Goal: Task Accomplishment & Management: Complete application form

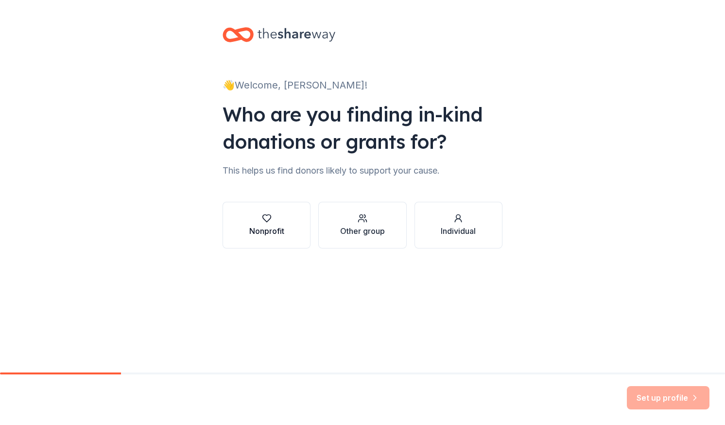
click at [250, 223] on div "Nonprofit" at bounding box center [266, 224] width 35 height 23
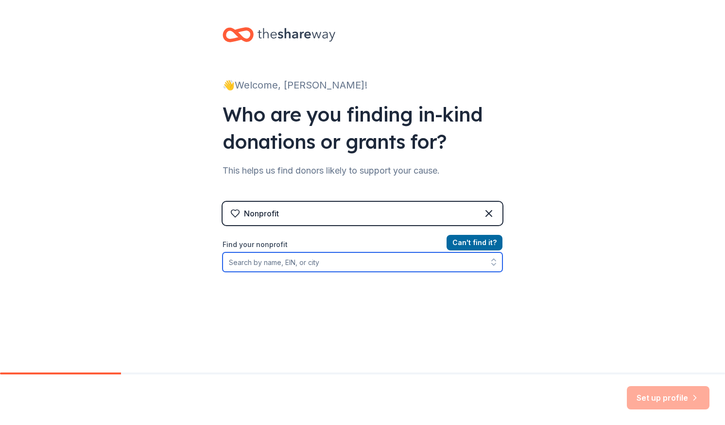
click at [275, 257] on input "Find your nonprofit" at bounding box center [363, 261] width 280 height 19
type input "risen savior academy"
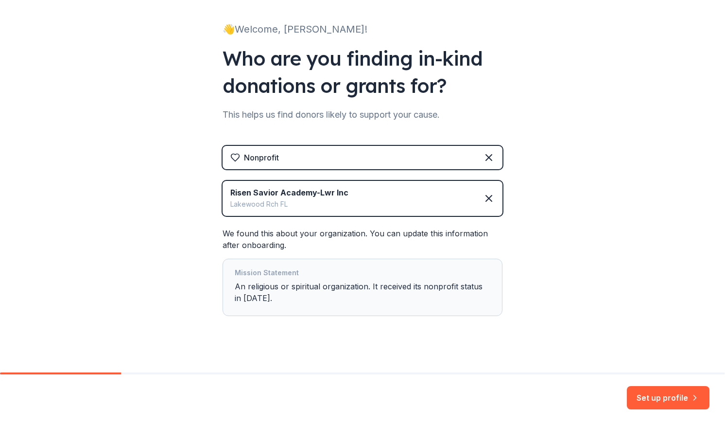
scroll to position [66, 0]
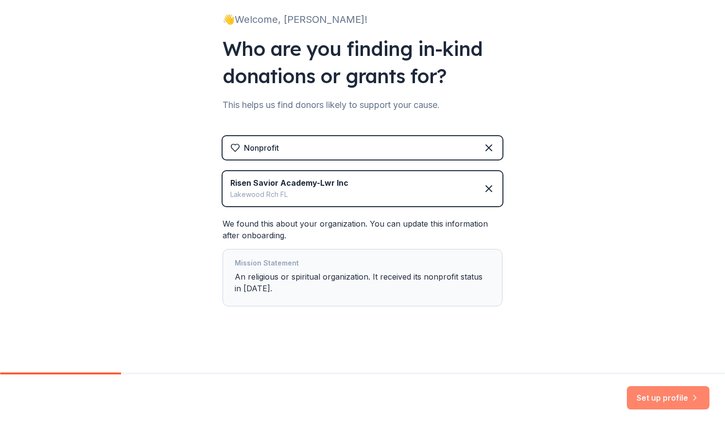
click at [653, 404] on button "Set up profile" at bounding box center [668, 397] width 83 height 23
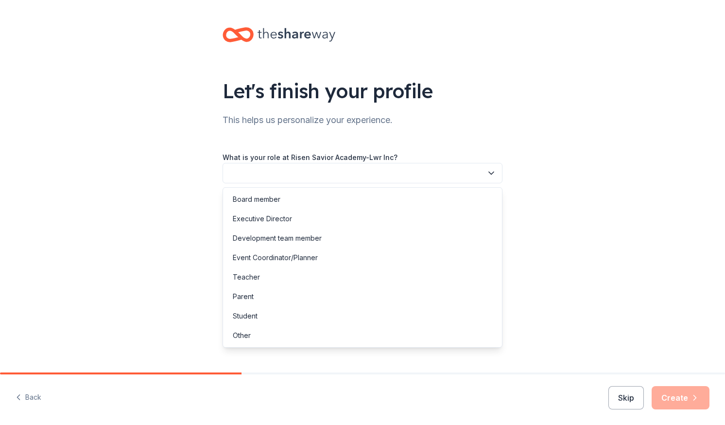
click at [406, 177] on button "button" at bounding box center [363, 173] width 280 height 20
click at [277, 296] on div "Parent" at bounding box center [362, 296] width 275 height 19
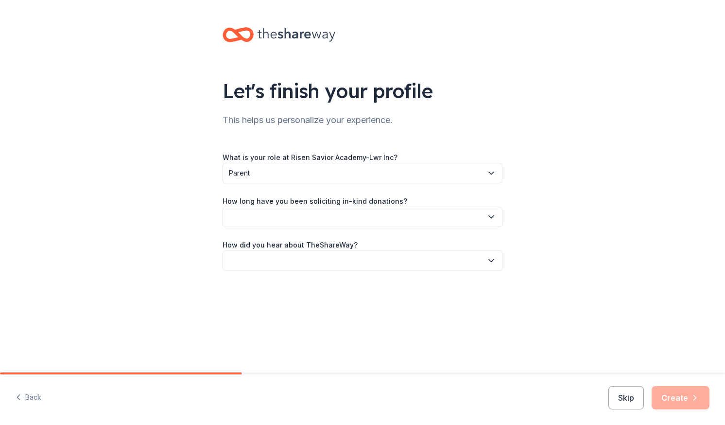
click at [300, 214] on button "button" at bounding box center [363, 217] width 280 height 20
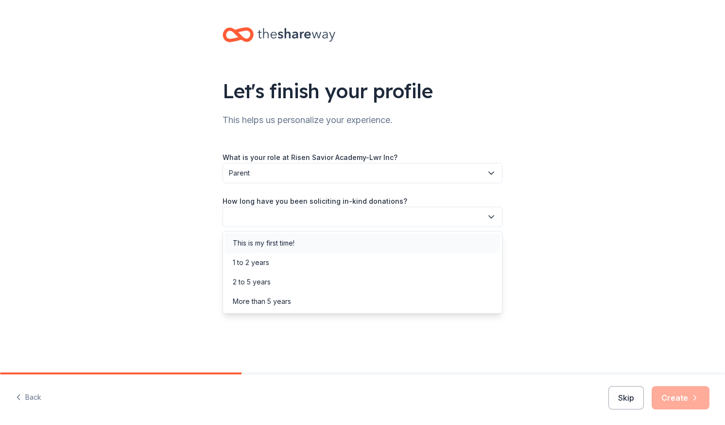
click at [293, 247] on div "This is my first time!" at bounding box center [264, 243] width 62 height 12
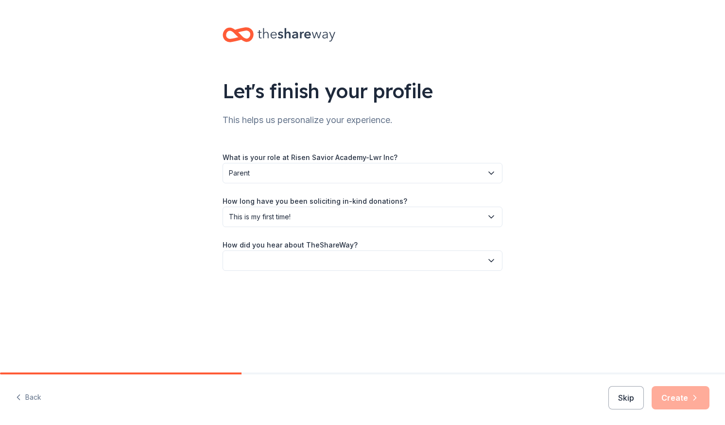
click at [299, 255] on button "button" at bounding box center [363, 260] width 280 height 20
click at [283, 304] on div "Online search" at bounding box center [362, 306] width 275 height 19
click at [672, 397] on button "Create" at bounding box center [681, 397] width 58 height 23
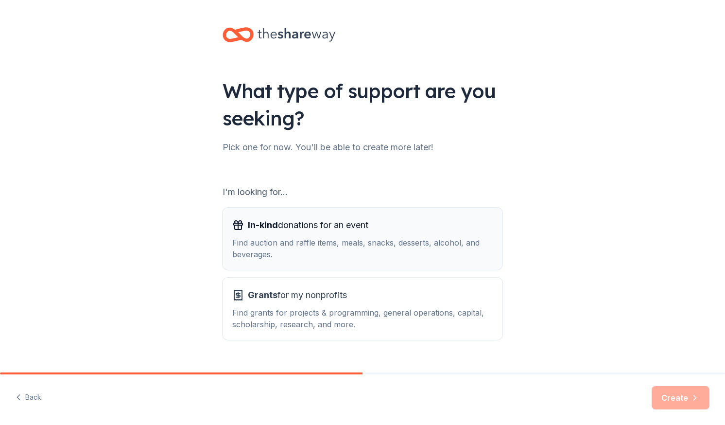
click at [384, 228] on div "In-kind donations for an event" at bounding box center [362, 225] width 261 height 16
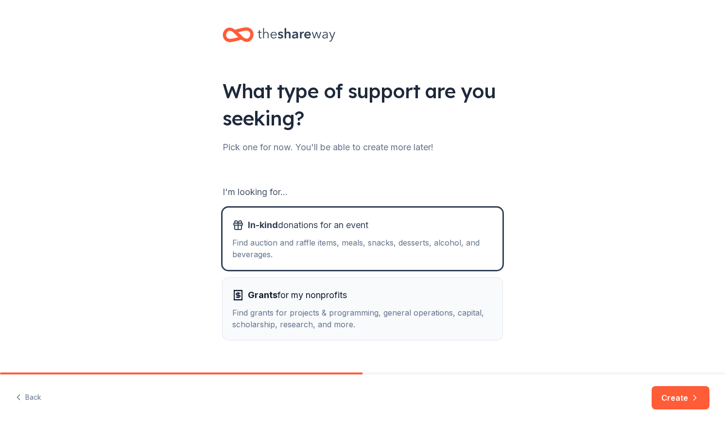
click at [399, 293] on div "Grants for my nonprofits" at bounding box center [362, 295] width 261 height 16
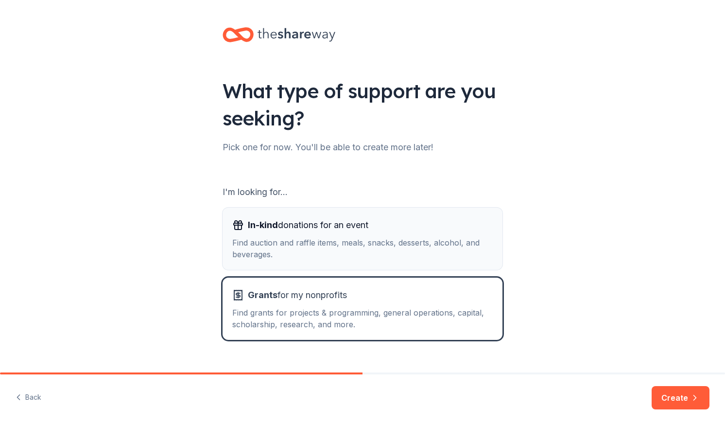
click at [397, 245] on div "Find auction and raffle items, meals, snacks, desserts, alcohol, and beverages." at bounding box center [362, 248] width 261 height 23
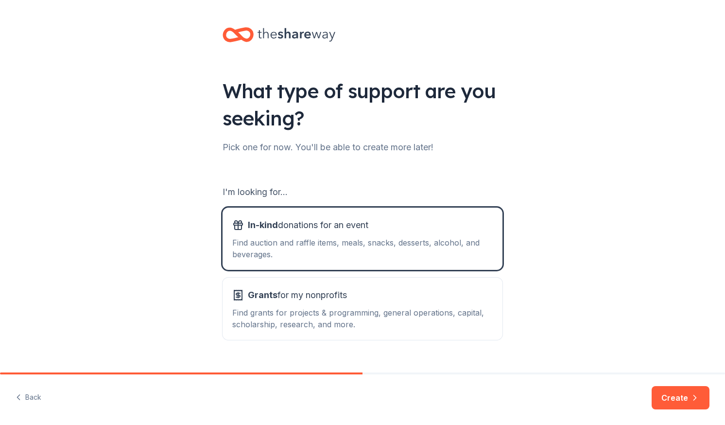
scroll to position [20, 0]
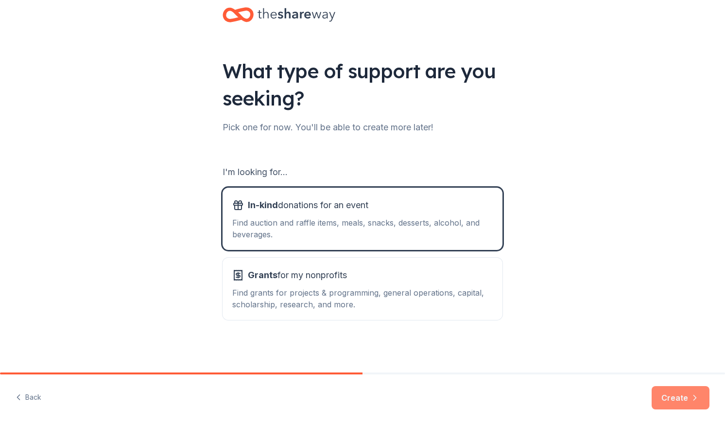
click at [666, 400] on button "Create" at bounding box center [681, 397] width 58 height 23
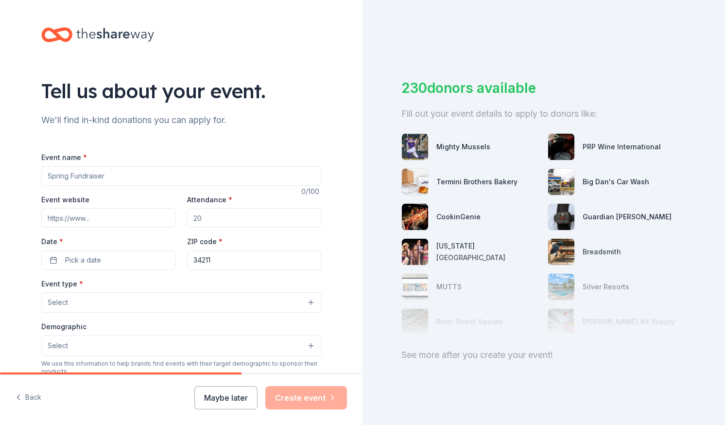
click at [215, 179] on input "Event name *" at bounding box center [181, 175] width 280 height 19
type input "C"
type input "Family Color Run"
drag, startPoint x: 216, startPoint y: 214, endPoint x: 177, endPoint y: 210, distance: 39.1
click at [177, 210] on div "Event website Attendance * Date * Pick a date ZIP code * 34211" at bounding box center [181, 232] width 280 height 76
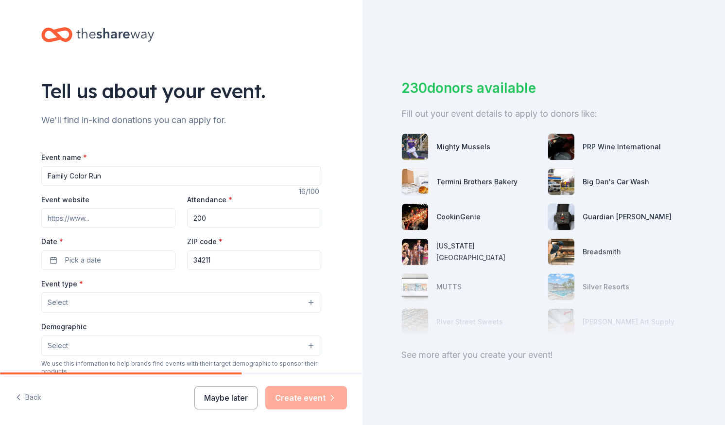
type input "200"
click at [130, 258] on button "Pick a date" at bounding box center [108, 259] width 134 height 19
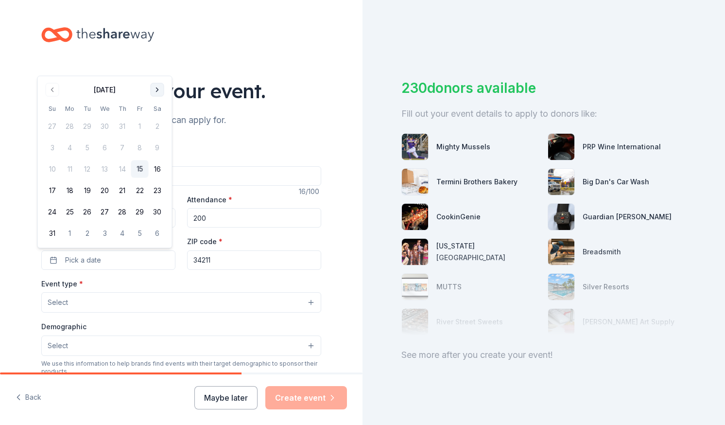
click at [159, 84] on button "Go to next month" at bounding box center [158, 90] width 14 height 14
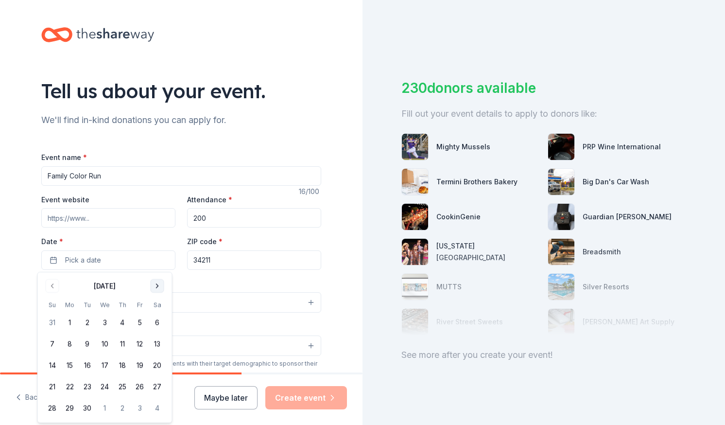
click at [159, 286] on button "Go to next month" at bounding box center [158, 286] width 14 height 14
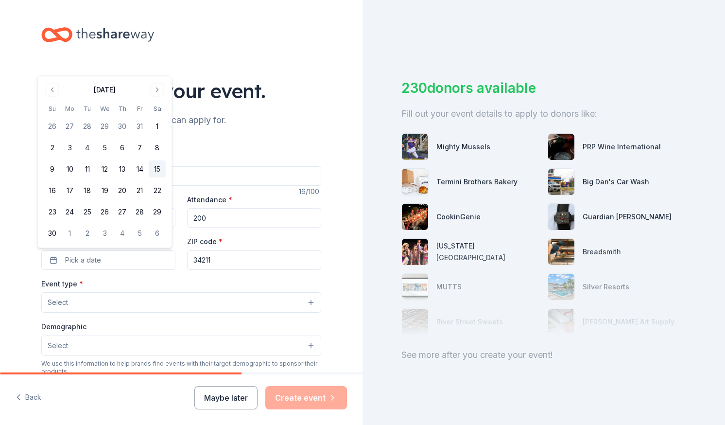
click at [157, 170] on button "15" at bounding box center [158, 169] width 18 height 18
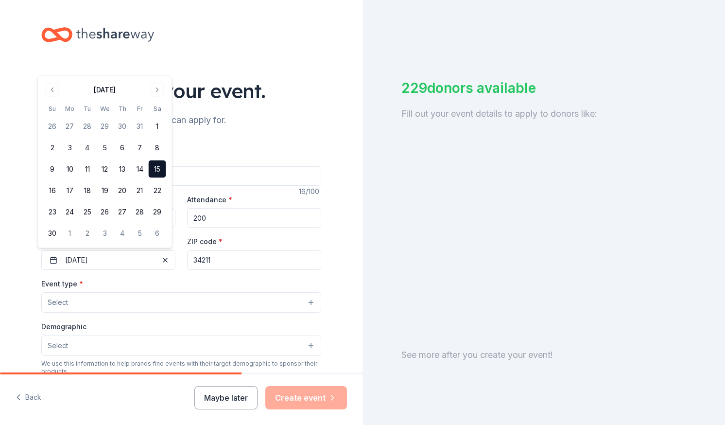
click at [233, 257] on input "34211" at bounding box center [254, 259] width 134 height 19
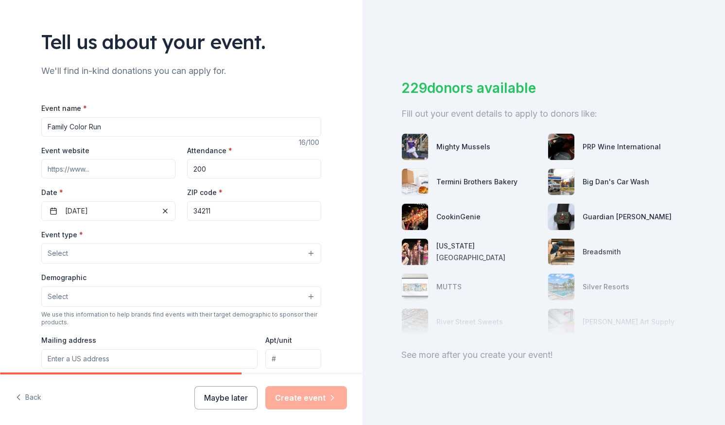
scroll to position [50, 0]
click at [88, 247] on button "Select" at bounding box center [181, 253] width 280 height 20
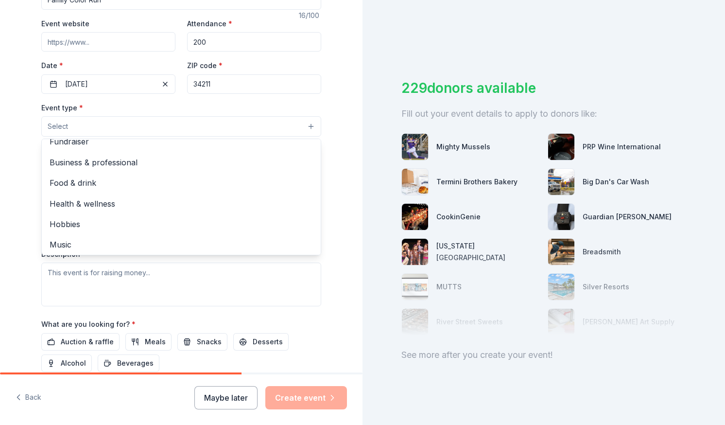
scroll to position [0, 0]
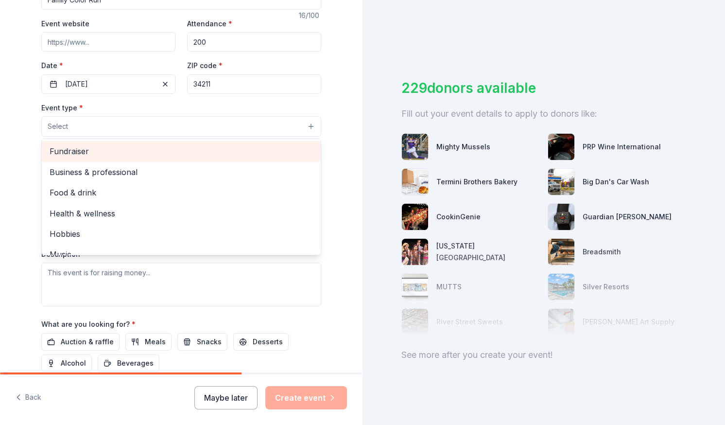
click at [73, 152] on span "Fundraiser" at bounding box center [182, 151] width 264 height 13
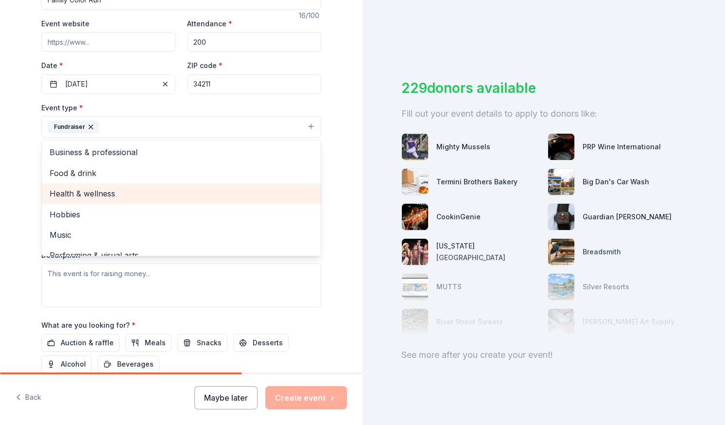
click at [80, 195] on span "Health & wellness" at bounding box center [182, 193] width 264 height 13
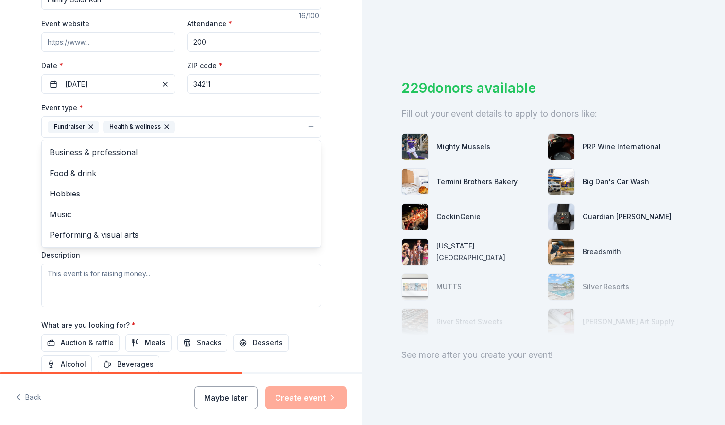
click at [30, 186] on div "Tell us about your event. We'll find in-kind donations you can apply for. Event…" at bounding box center [181, 148] width 311 height 648
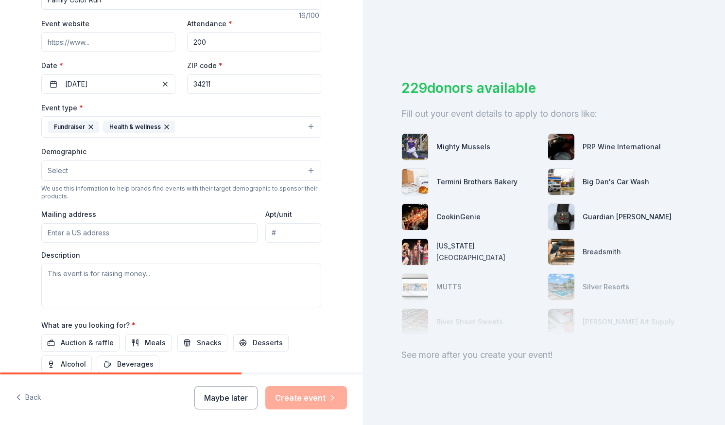
click at [101, 177] on button "Select" at bounding box center [181, 170] width 280 height 20
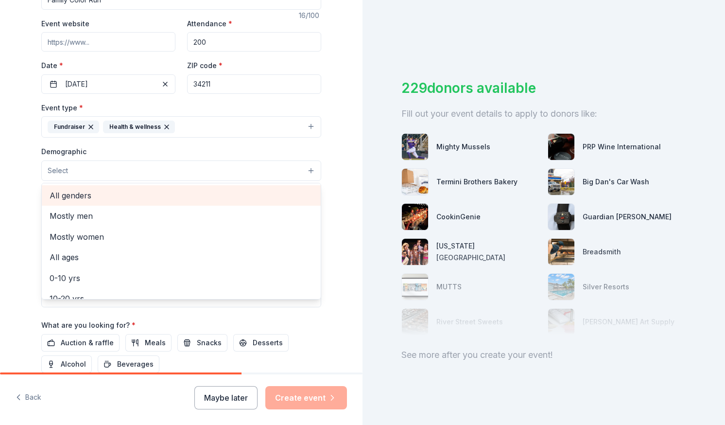
click at [72, 196] on span "All genders" at bounding box center [182, 195] width 264 height 13
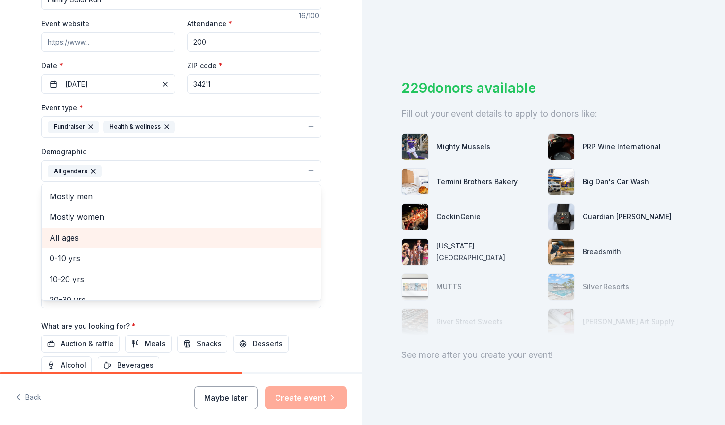
click at [50, 232] on span "All ages" at bounding box center [182, 237] width 264 height 13
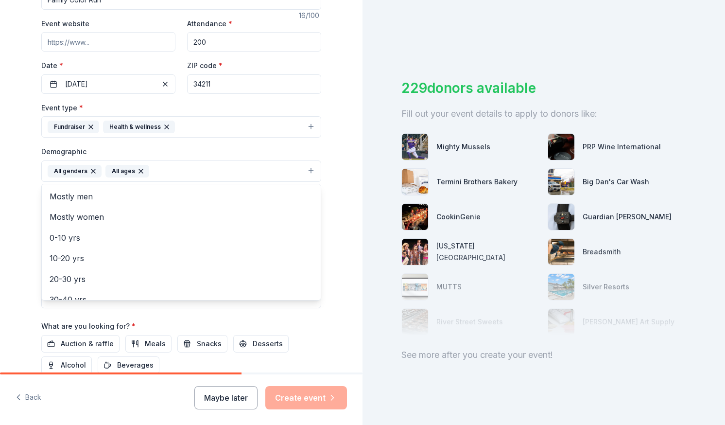
click at [33, 188] on div "Tell us about your event. We'll find in-kind donations you can apply for. Event…" at bounding box center [181, 148] width 311 height 649
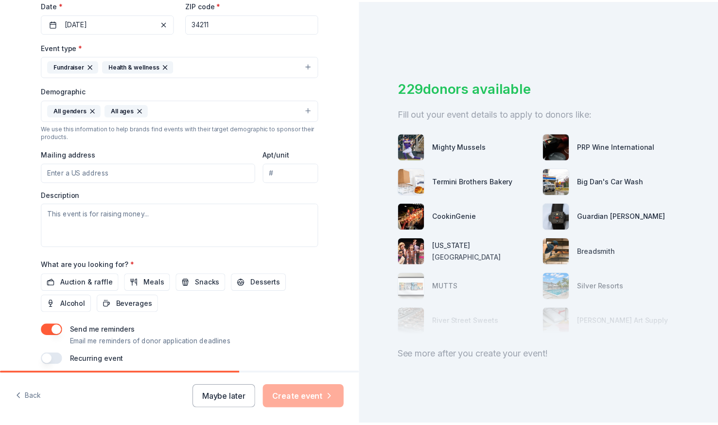
scroll to position [277, 0]
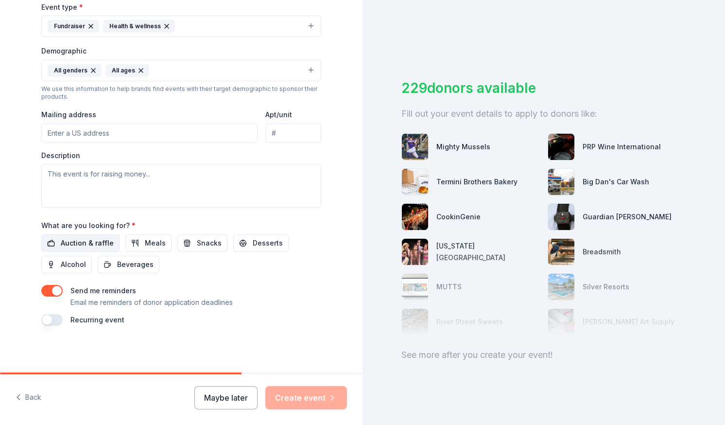
click at [91, 249] on button "Auction & raffle" at bounding box center [80, 243] width 78 height 18
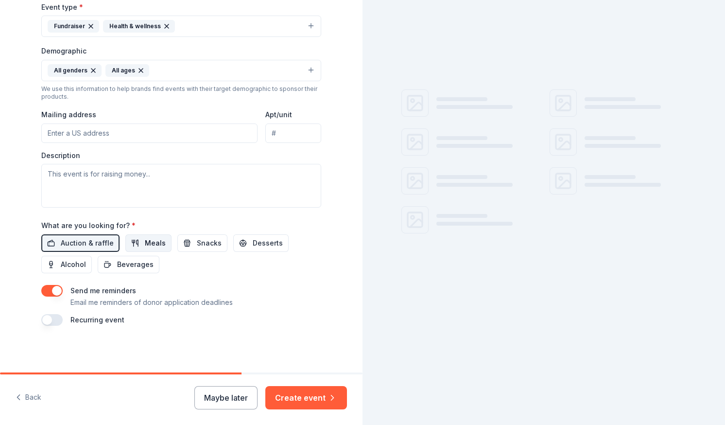
click at [145, 247] on span "Meals" at bounding box center [155, 243] width 21 height 12
click at [197, 247] on span "Snacks" at bounding box center [209, 243] width 25 height 12
click at [253, 245] on span "Desserts" at bounding box center [268, 243] width 30 height 12
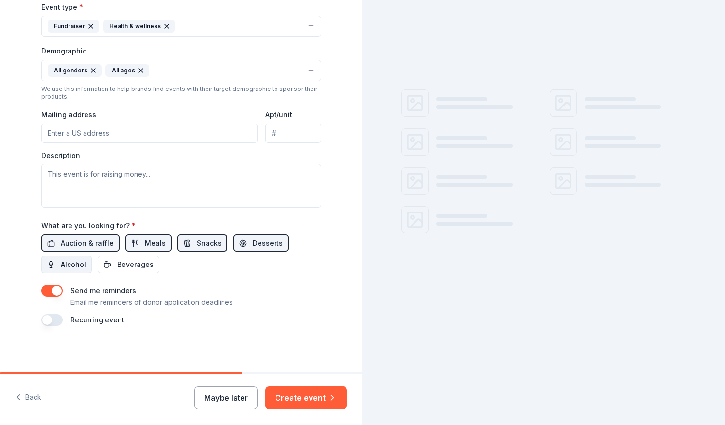
click at [55, 265] on button "Alcohol" at bounding box center [66, 265] width 51 height 18
click at [120, 265] on span "Beverages" at bounding box center [135, 265] width 36 height 12
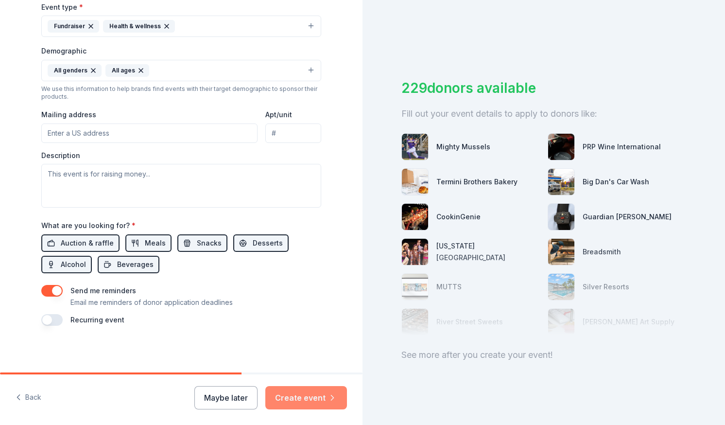
click at [303, 389] on button "Create event" at bounding box center [306, 397] width 82 height 23
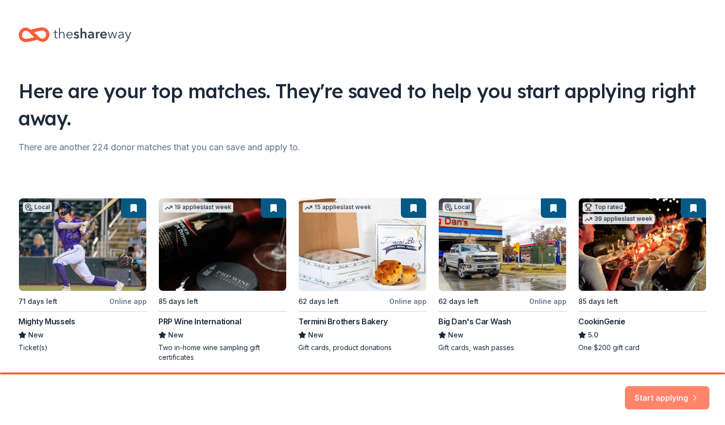
click at [657, 401] on button "Start applying" at bounding box center [667, 392] width 85 height 23
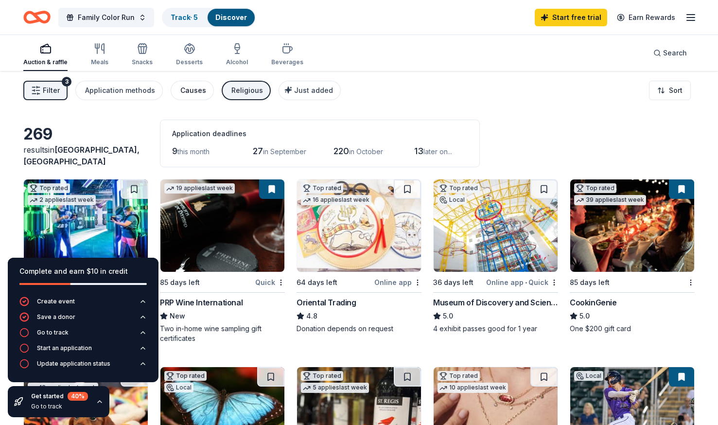
click at [198, 90] on div "Causes" at bounding box center [193, 91] width 26 height 12
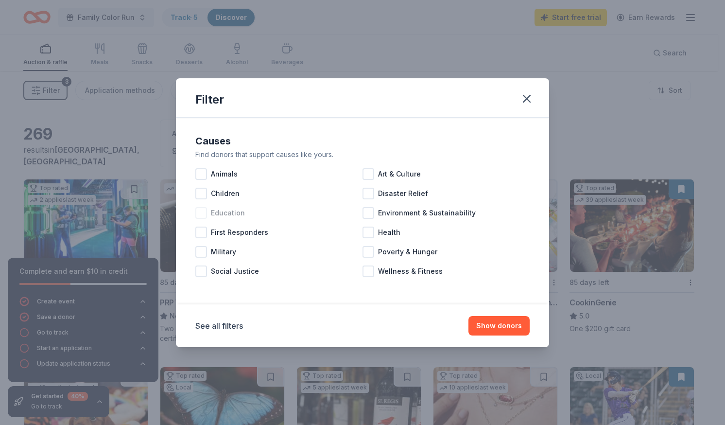
click at [204, 214] on div at bounding box center [201, 213] width 12 height 12
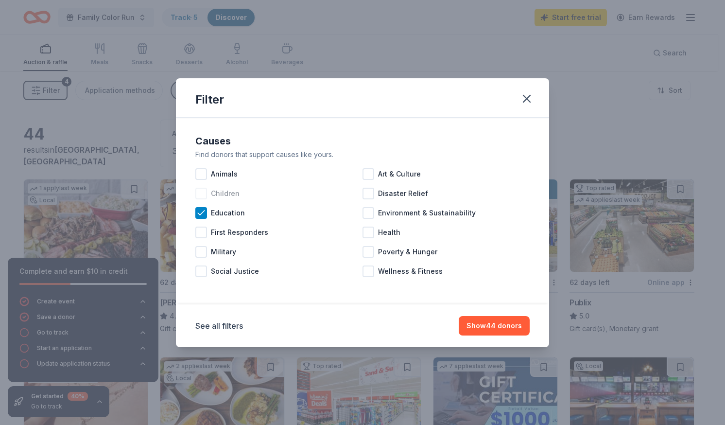
click at [205, 193] on div at bounding box center [201, 194] width 12 height 12
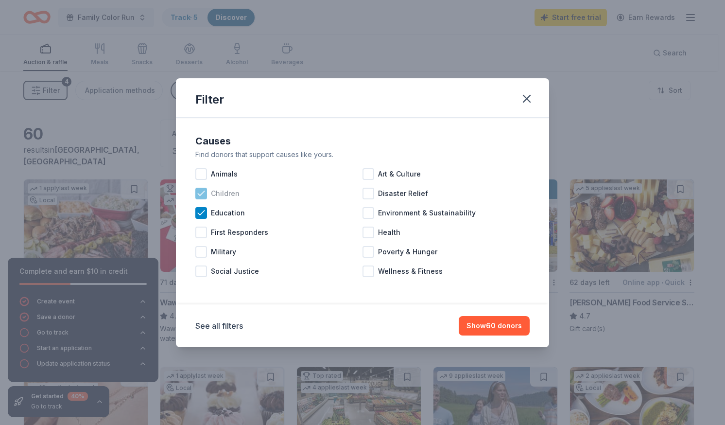
click at [204, 194] on icon at bounding box center [201, 194] width 10 height 10
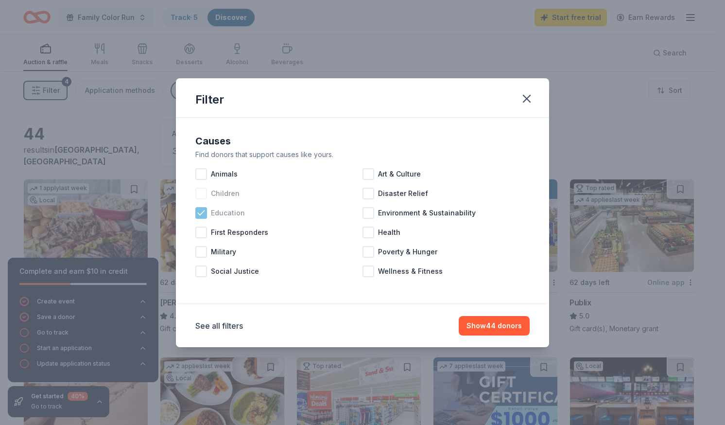
click at [200, 217] on icon at bounding box center [201, 213] width 10 height 10
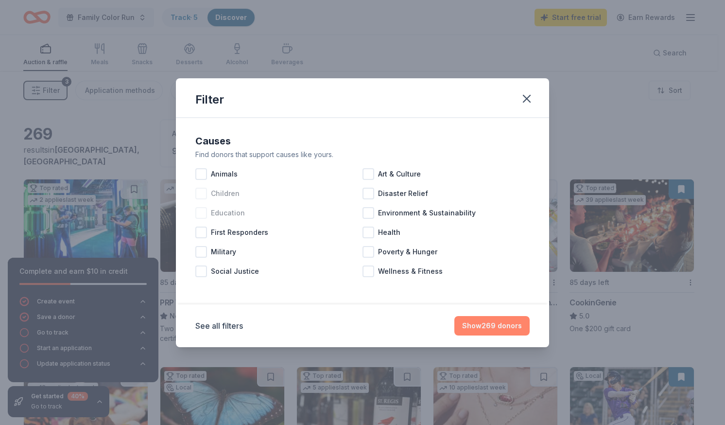
click at [492, 333] on button "Show 269 donors" at bounding box center [492, 325] width 75 height 19
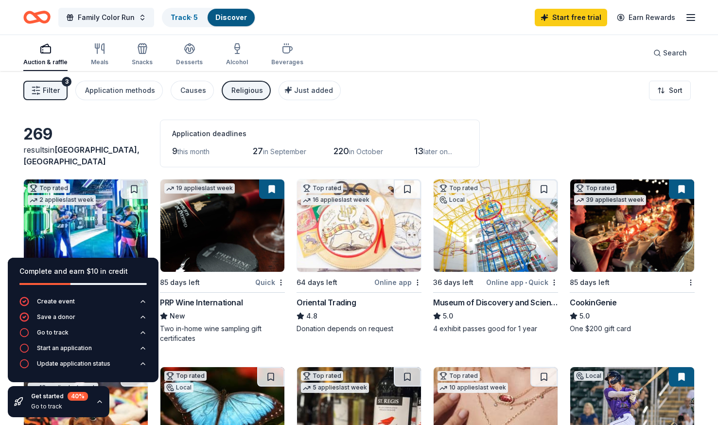
click at [100, 402] on icon "button" at bounding box center [100, 402] width 8 height 8
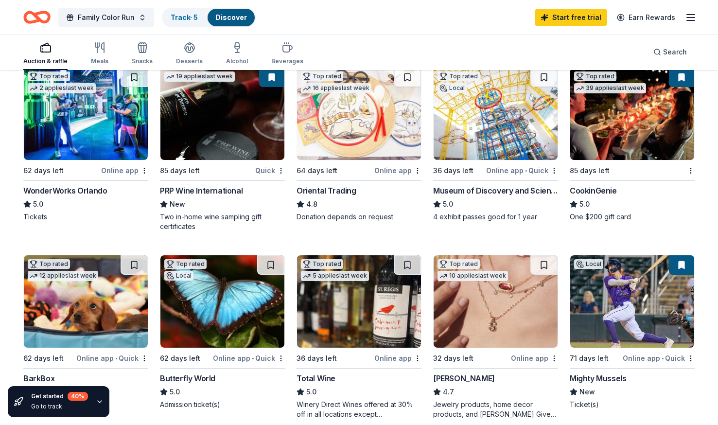
scroll to position [107, 0]
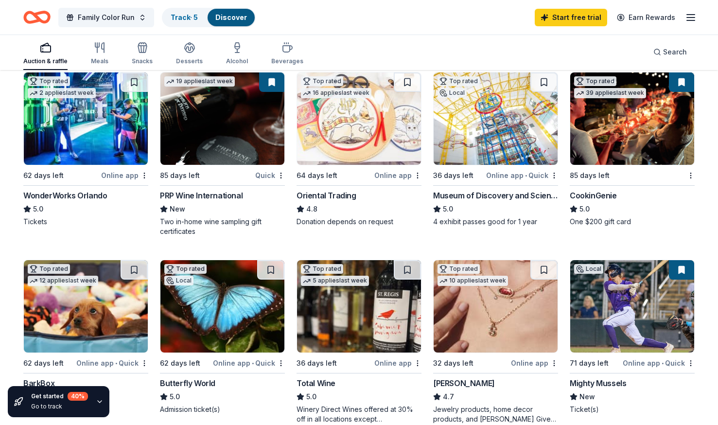
click at [611, 171] on div "85 days left" at bounding box center [626, 175] width 113 height 12
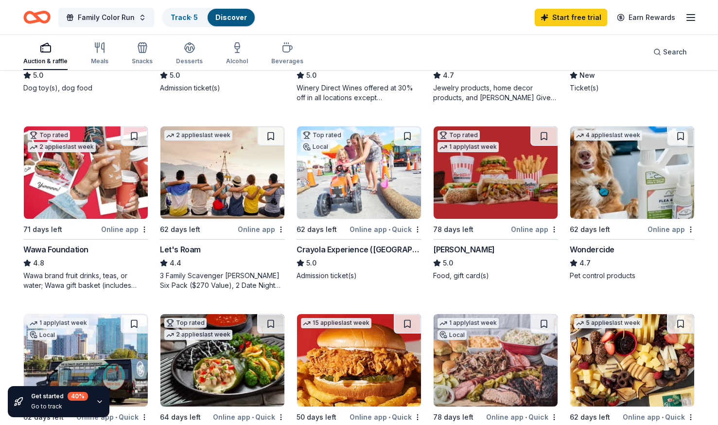
scroll to position [432, 0]
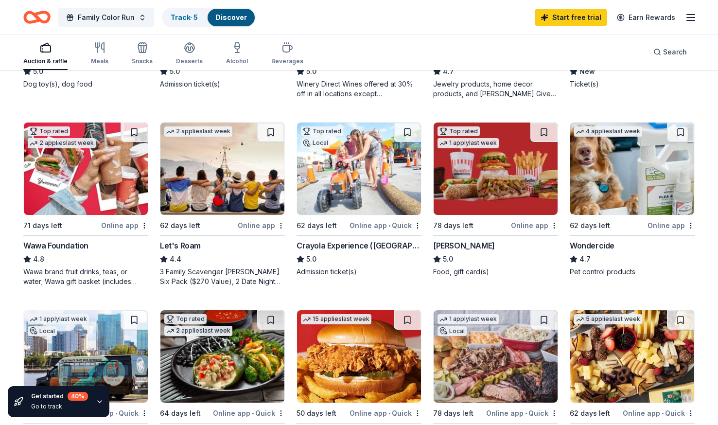
click at [71, 205] on img at bounding box center [86, 169] width 124 height 92
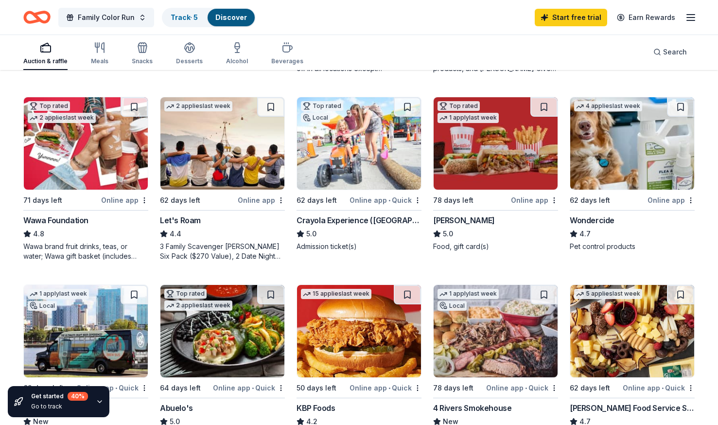
scroll to position [456, 0]
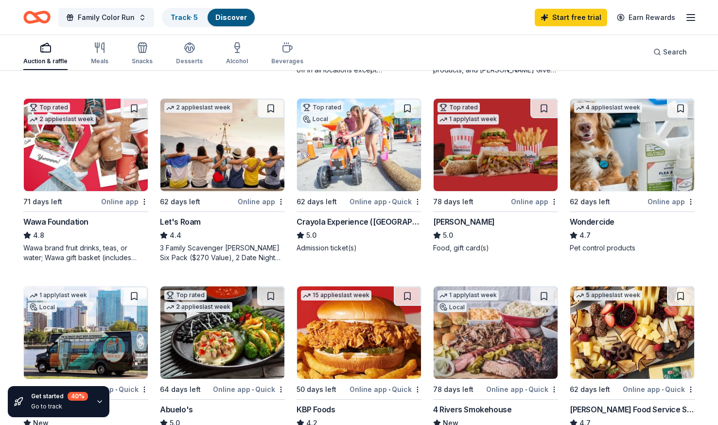
click at [234, 149] on img at bounding box center [222, 145] width 124 height 92
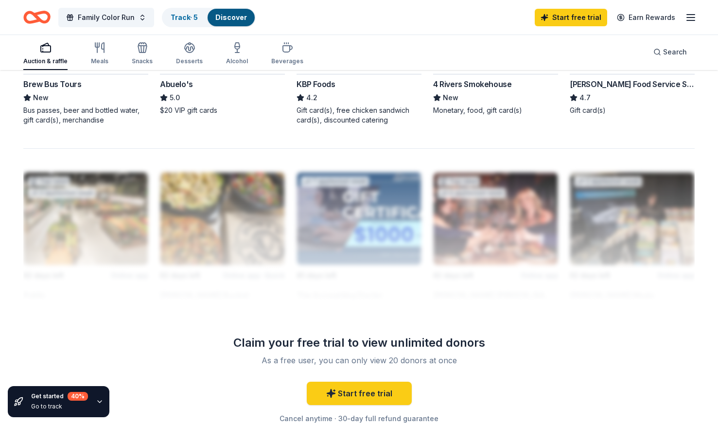
scroll to position [895, 0]
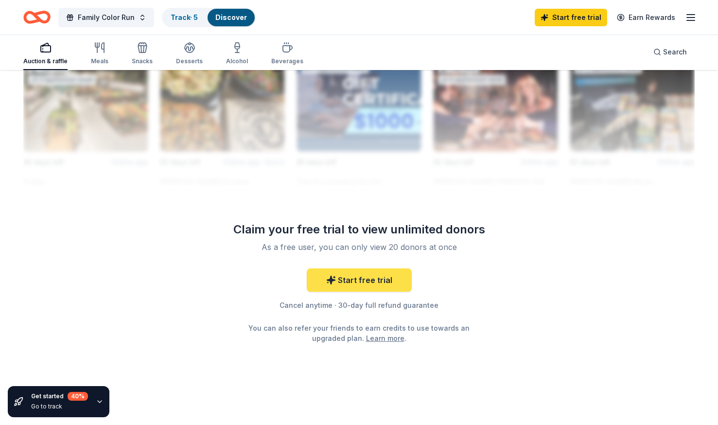
click at [370, 283] on link "Start free trial" at bounding box center [359, 279] width 105 height 23
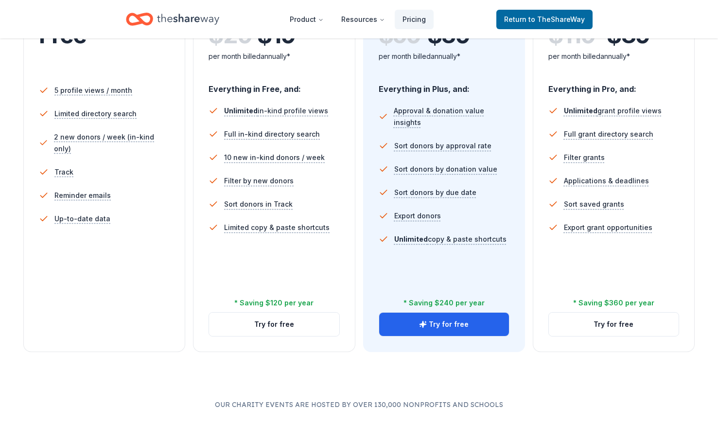
scroll to position [258, 0]
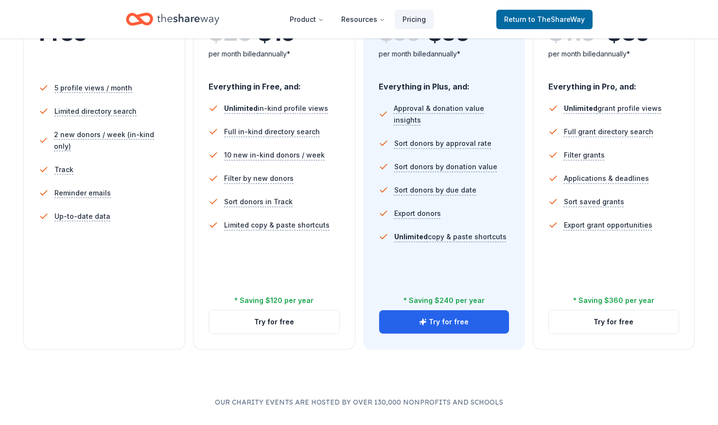
click at [280, 322] on button "Try for free" at bounding box center [274, 321] width 130 height 23
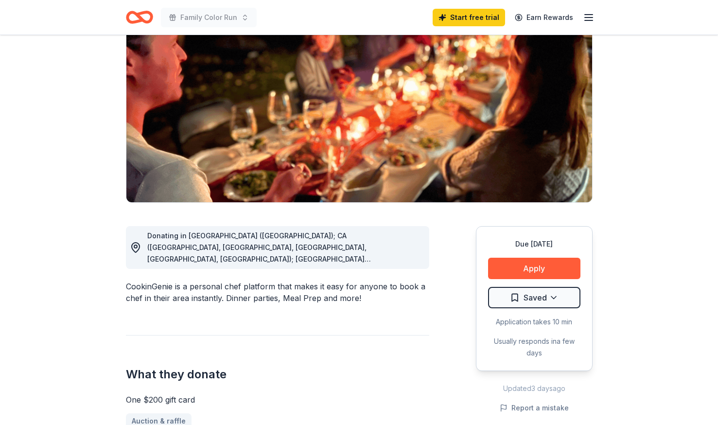
scroll to position [95, 0]
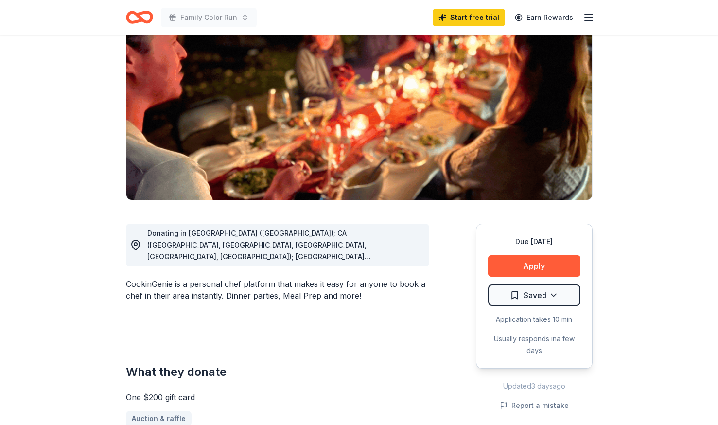
click at [396, 259] on span "Donating in AZ (Maricopa County); CA (Los Angeles County, Riverside County, San…" at bounding box center [276, 350] width 258 height 242
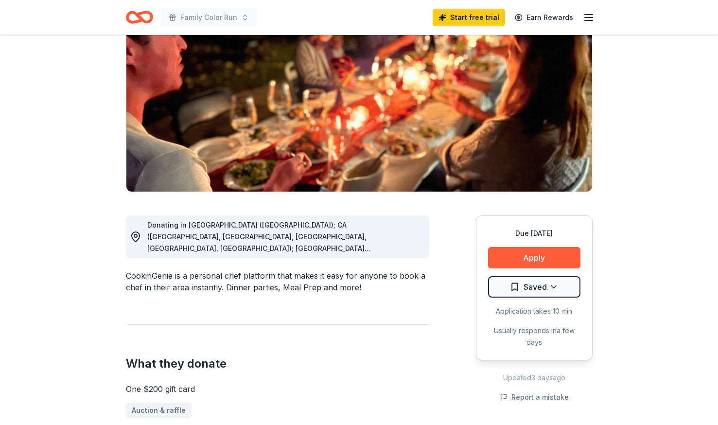
scroll to position [99, 0]
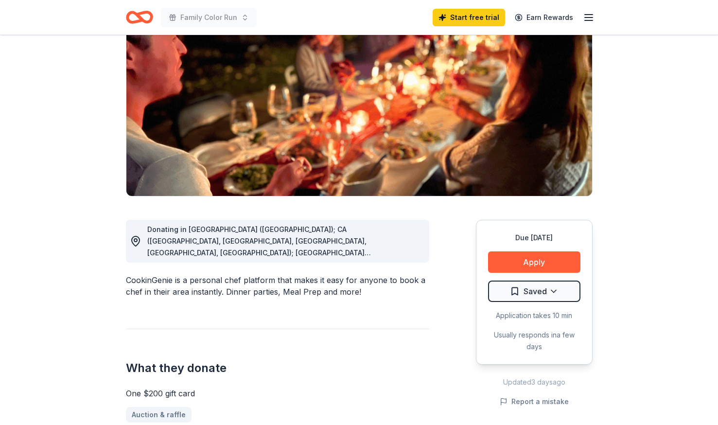
click at [388, 246] on div "Donating in AZ (Maricopa County); CA (Los Angeles County, Riverside County, San…" at bounding box center [284, 241] width 274 height 35
click at [135, 236] on icon at bounding box center [136, 241] width 8 height 10
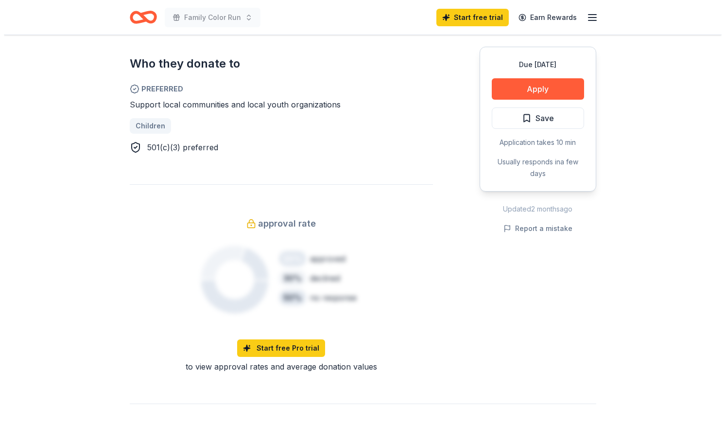
scroll to position [599, 0]
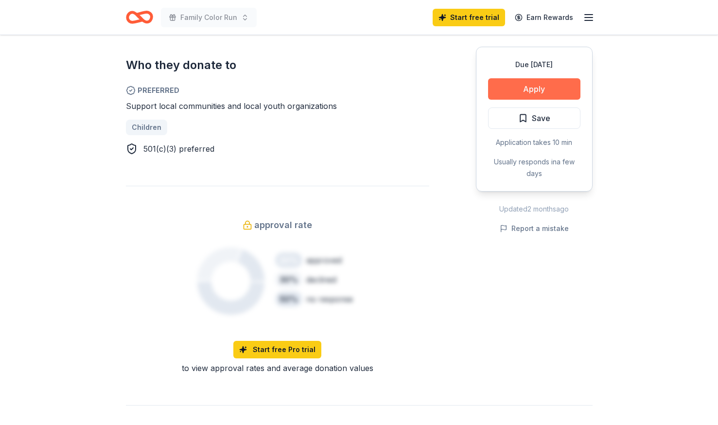
click at [541, 86] on button "Apply" at bounding box center [534, 88] width 92 height 21
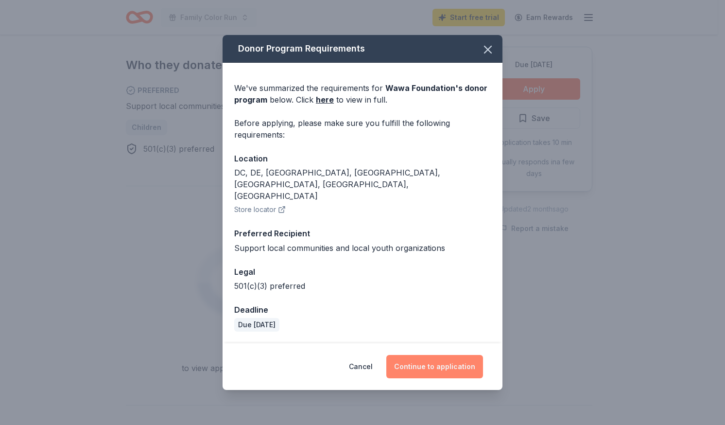
click at [454, 355] on button "Continue to application" at bounding box center [435, 366] width 97 height 23
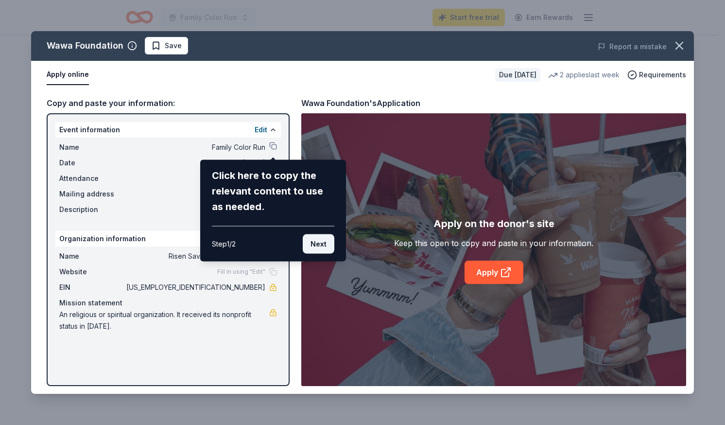
click at [317, 243] on button "Next" at bounding box center [319, 243] width 32 height 19
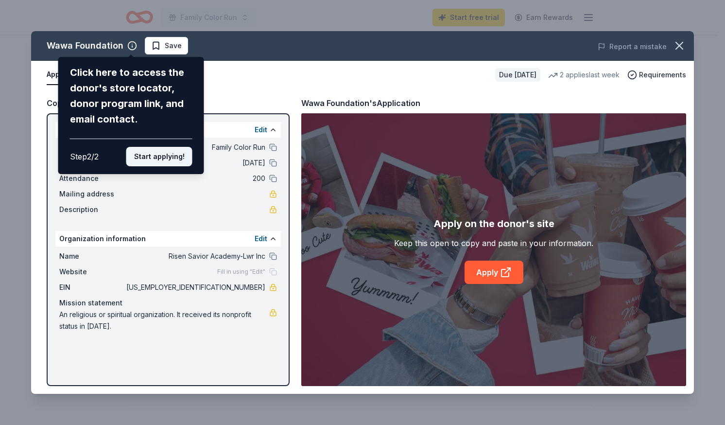
click at [159, 153] on button "Start applying!" at bounding box center [159, 156] width 66 height 19
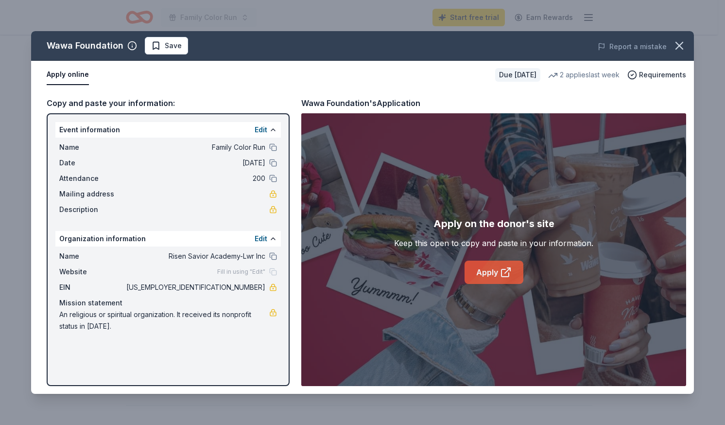
click at [485, 283] on link "Apply" at bounding box center [494, 272] width 59 height 23
drag, startPoint x: 226, startPoint y: 288, endPoint x: 267, endPoint y: 286, distance: 41.4
click at [267, 286] on div "EIN 87-4822090" at bounding box center [168, 288] width 218 height 12
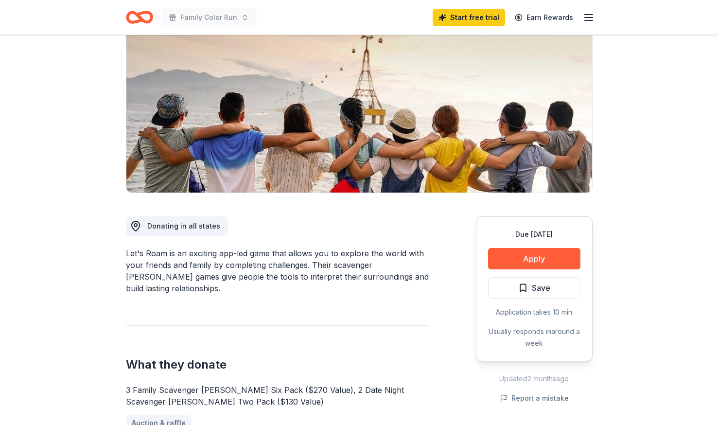
scroll to position [167, 0]
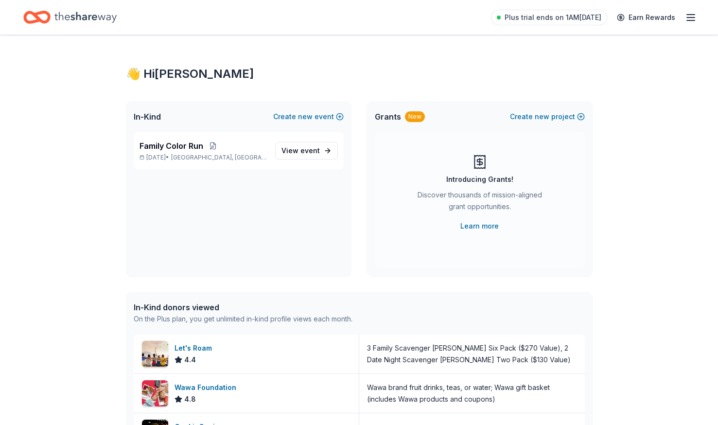
click at [688, 16] on icon "button" at bounding box center [691, 18] width 12 height 12
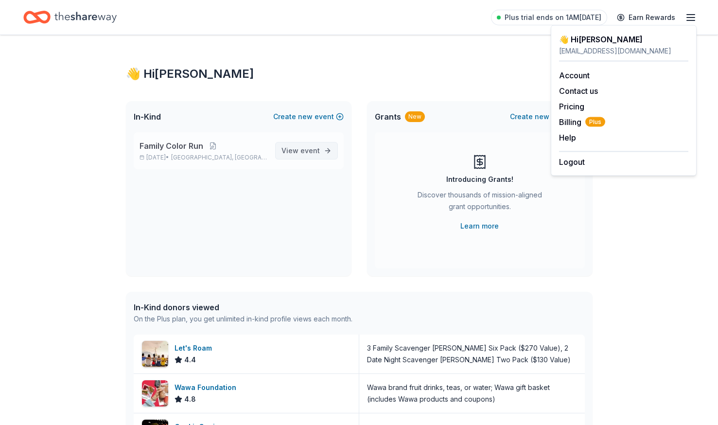
click at [307, 155] on span "View event" at bounding box center [301, 151] width 38 height 12
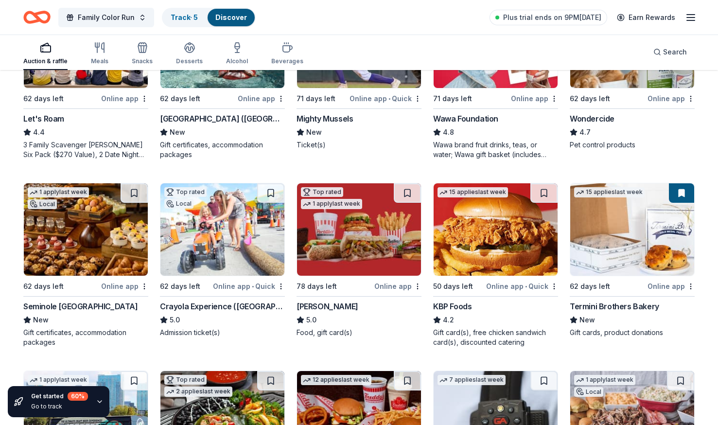
scroll to position [451, 0]
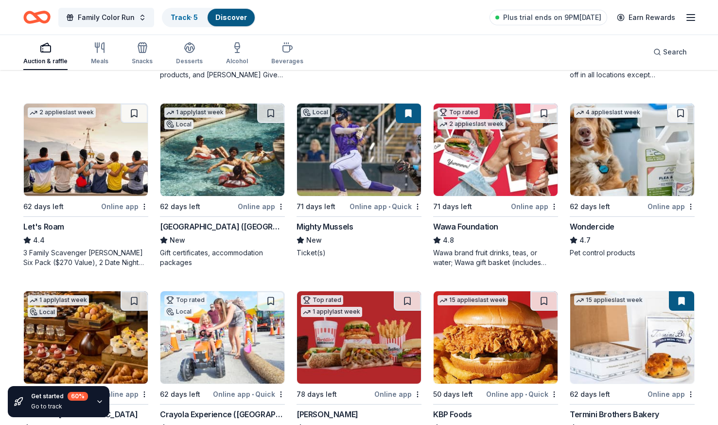
click at [215, 169] on img at bounding box center [222, 150] width 124 height 92
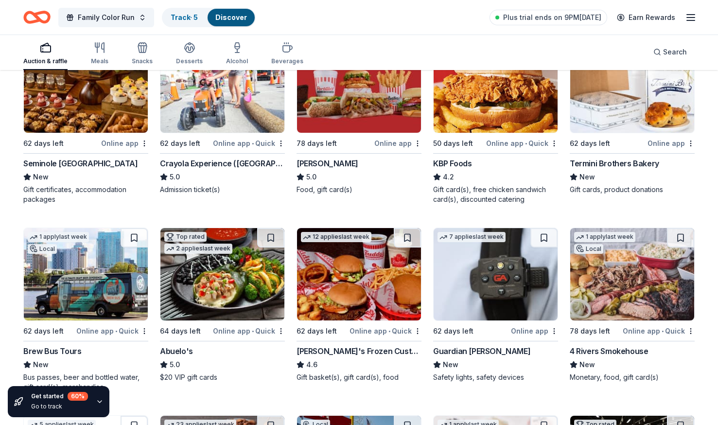
scroll to position [703, 0]
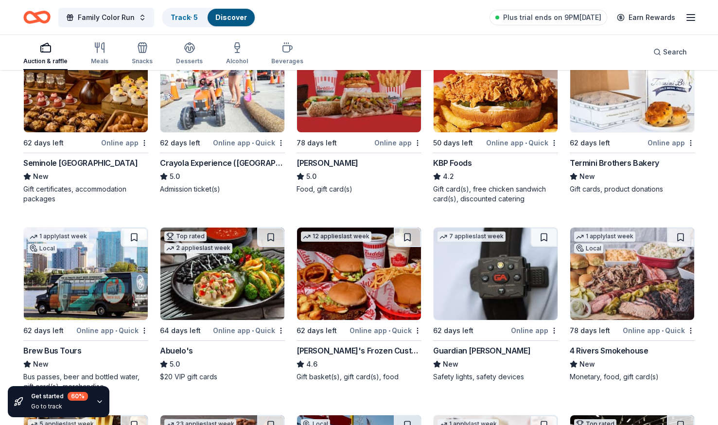
click at [353, 98] on img at bounding box center [359, 86] width 124 height 92
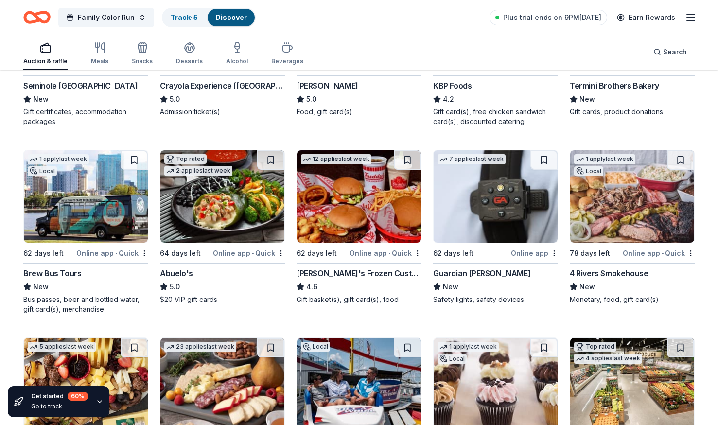
scroll to position [809, 0]
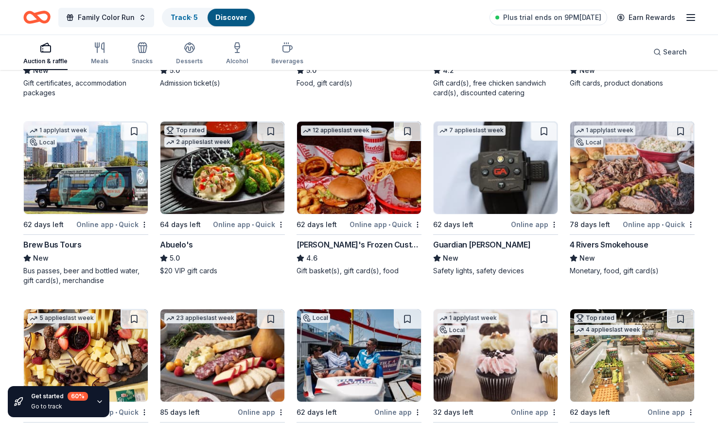
click at [358, 170] on img at bounding box center [359, 168] width 124 height 92
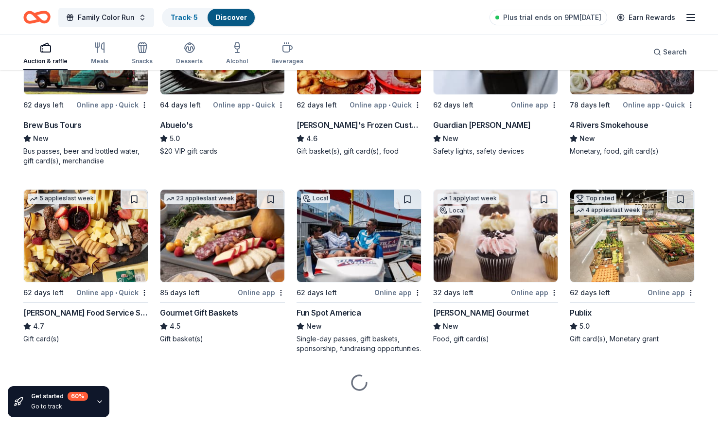
scroll to position [935, 0]
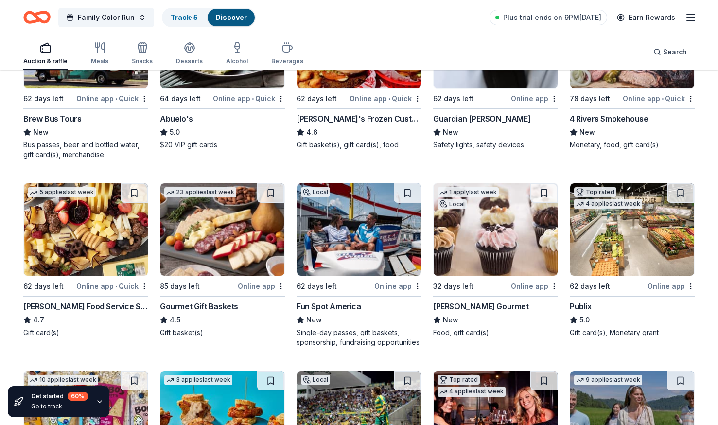
click at [218, 252] on img at bounding box center [222, 229] width 124 height 92
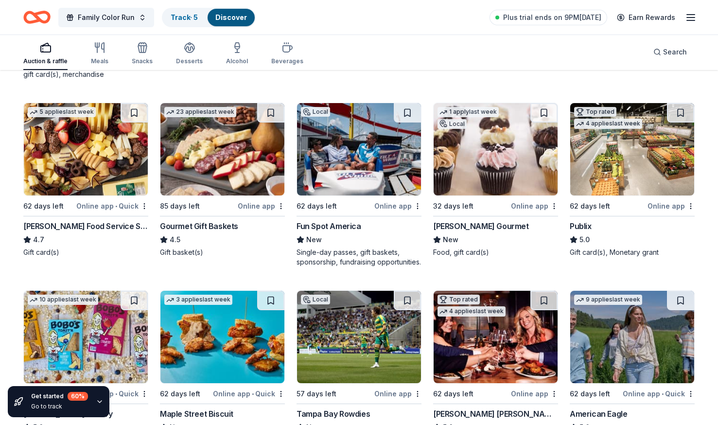
scroll to position [1015, 0]
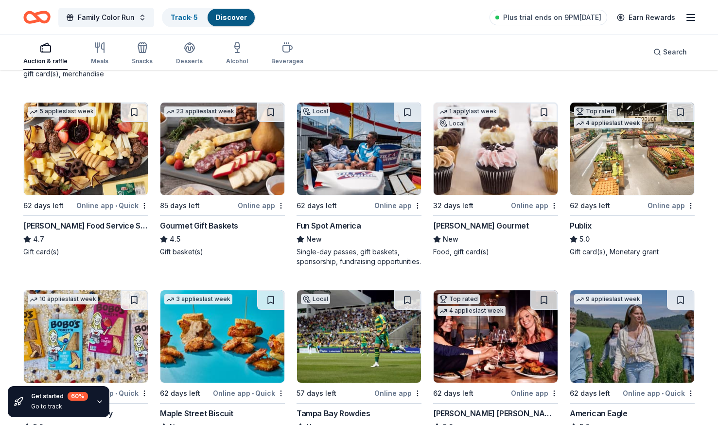
click at [342, 168] on img at bounding box center [359, 149] width 124 height 92
click at [626, 168] on img at bounding box center [632, 149] width 124 height 92
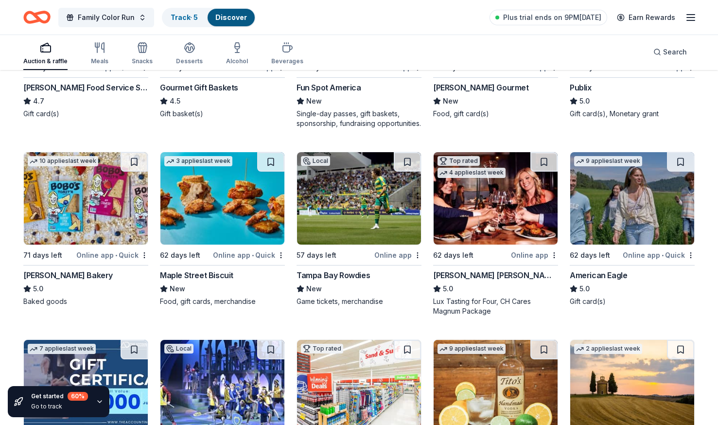
scroll to position [1154, 0]
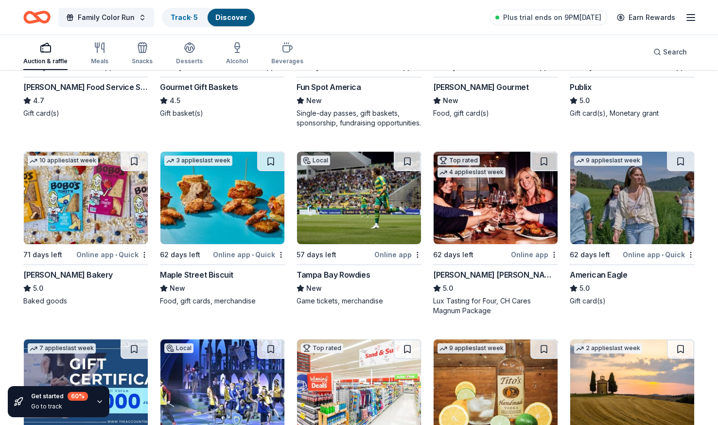
click at [235, 198] on img at bounding box center [222, 198] width 124 height 92
click at [368, 226] on img at bounding box center [359, 198] width 124 height 92
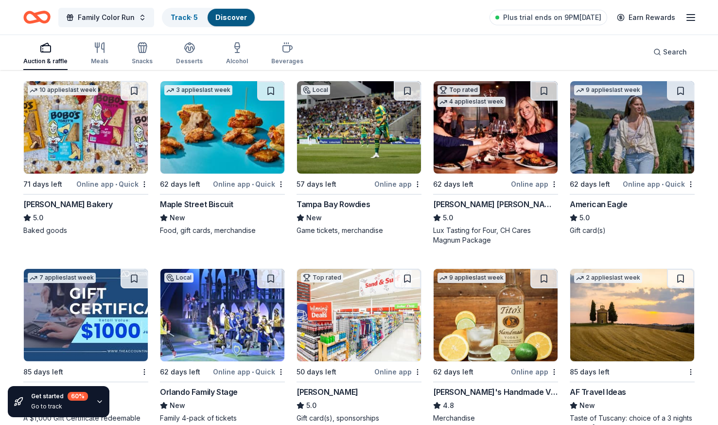
scroll to position [1250, 0]
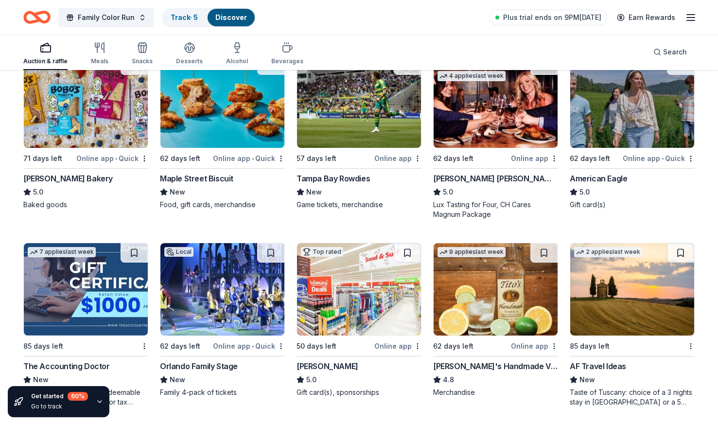
click at [474, 106] on img at bounding box center [496, 101] width 124 height 92
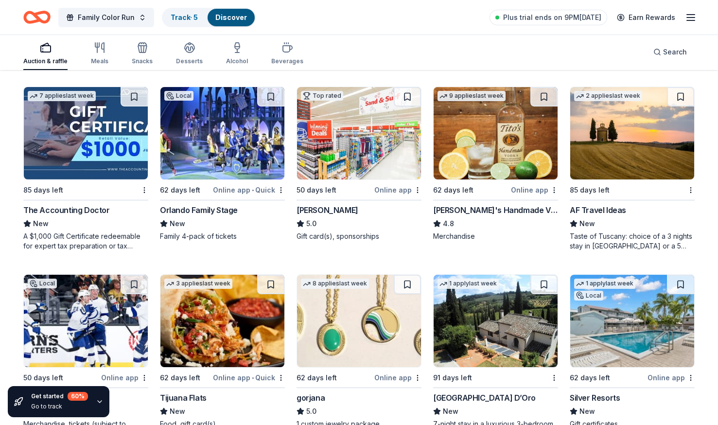
scroll to position [1393, 0]
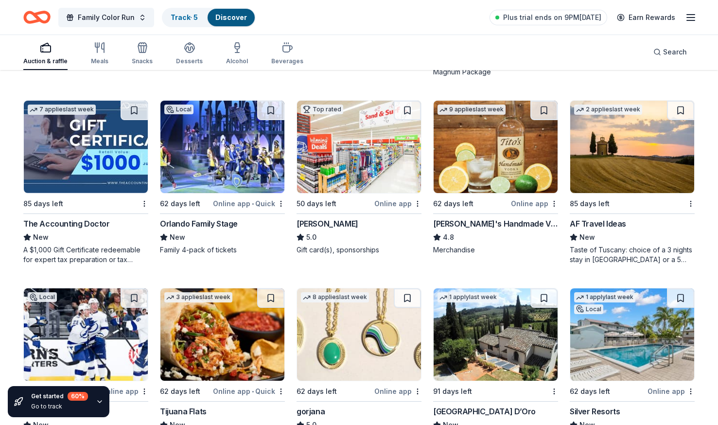
click at [477, 173] on img at bounding box center [496, 147] width 124 height 92
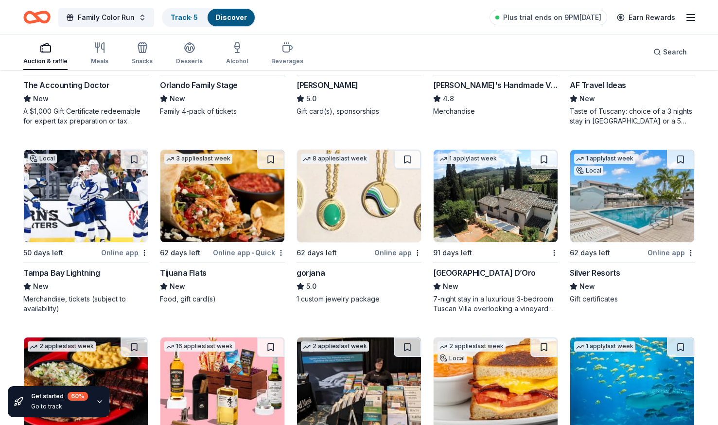
scroll to position [1534, 0]
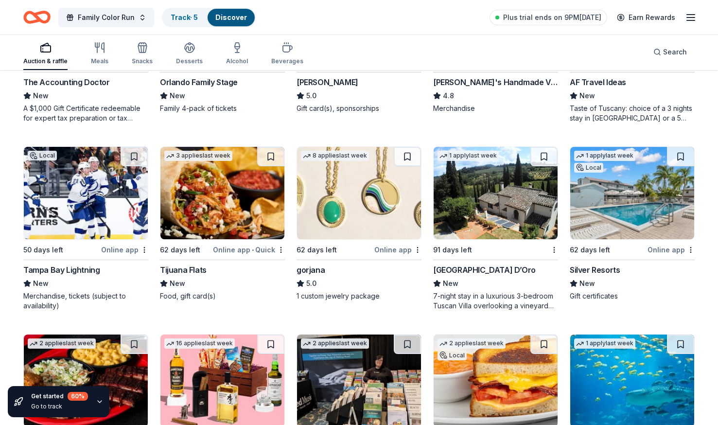
click at [64, 214] on img at bounding box center [86, 193] width 124 height 92
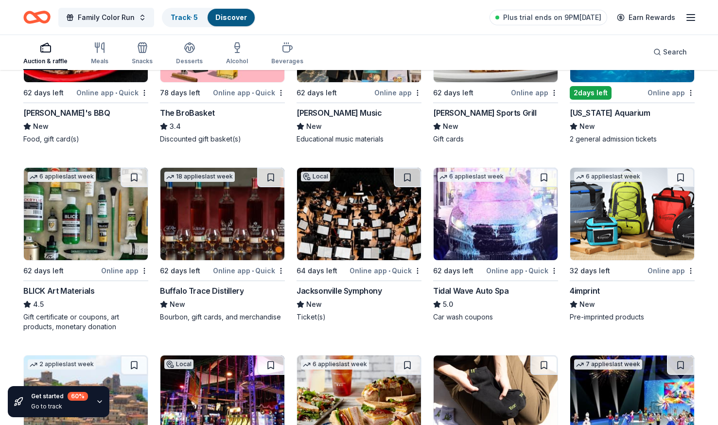
scroll to position [1879, 0]
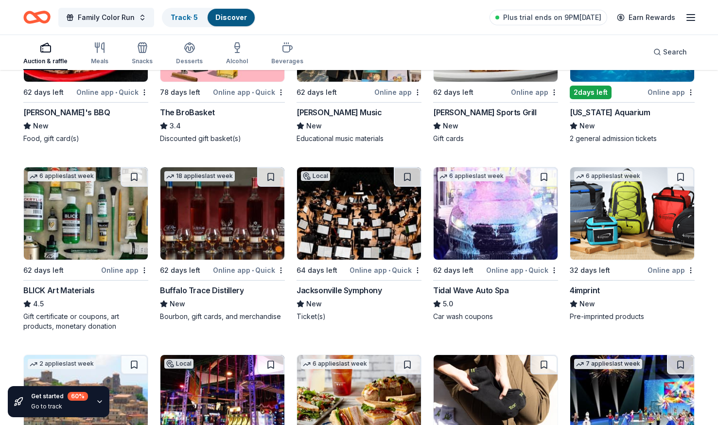
click at [604, 215] on img at bounding box center [632, 213] width 124 height 92
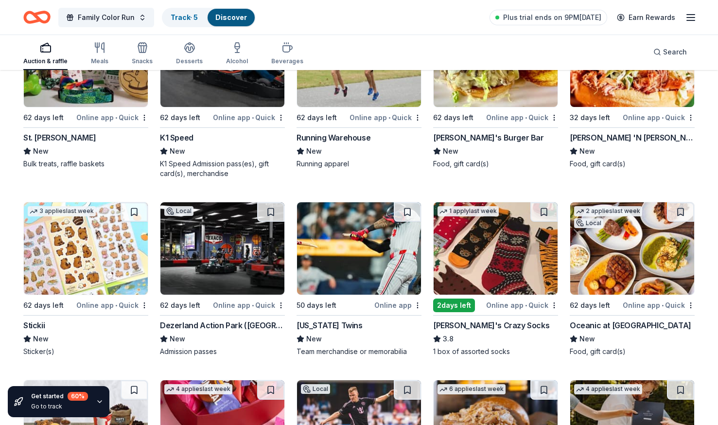
scroll to position [3359, 0]
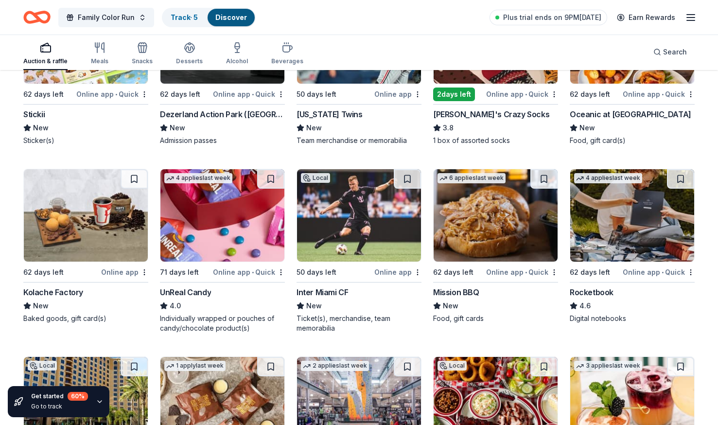
click at [253, 213] on img at bounding box center [222, 215] width 124 height 92
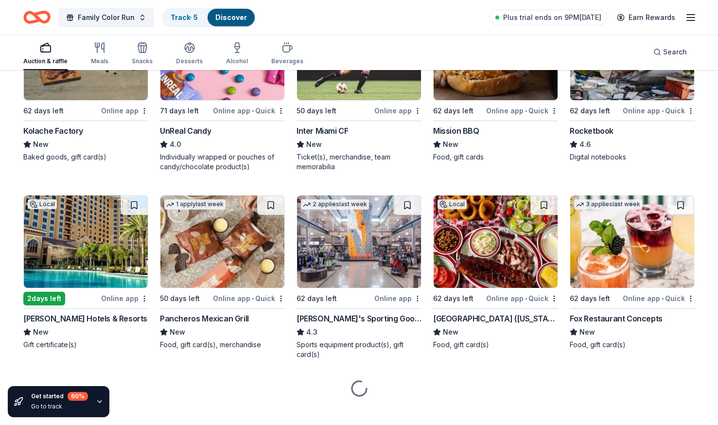
scroll to position [3533, 0]
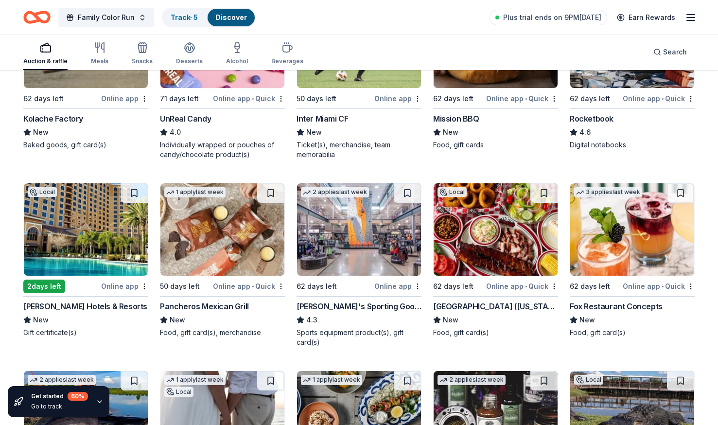
click at [349, 250] on img at bounding box center [359, 229] width 124 height 92
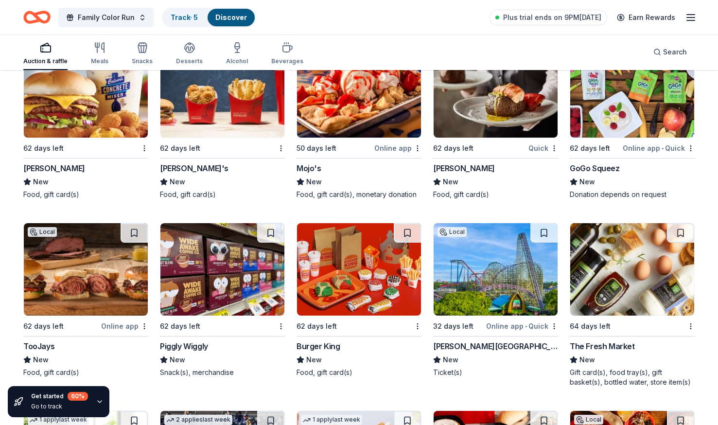
scroll to position [6211, 0]
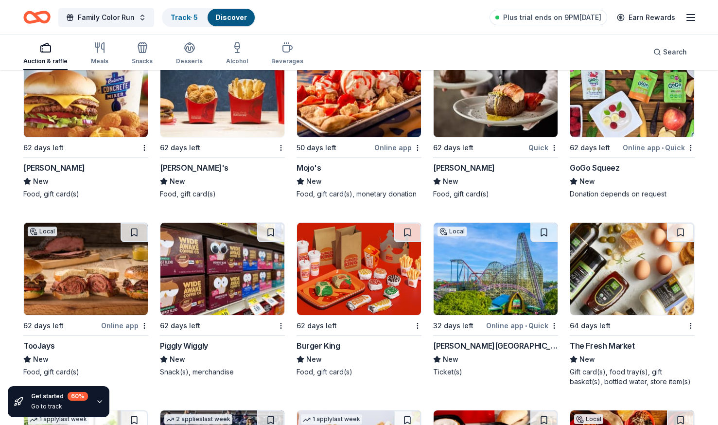
click at [630, 84] on img at bounding box center [632, 91] width 124 height 92
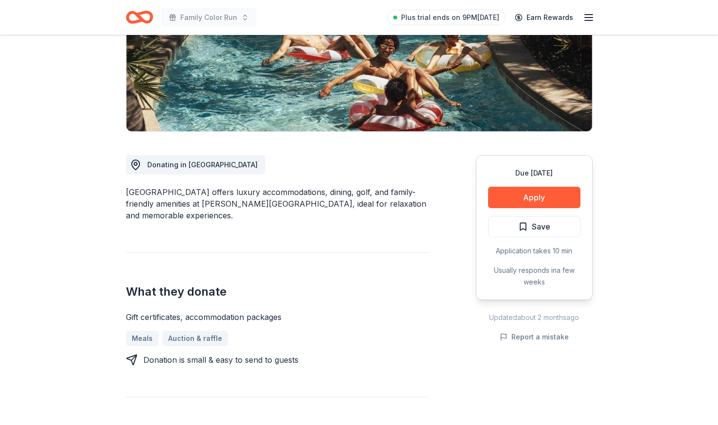
scroll to position [185, 0]
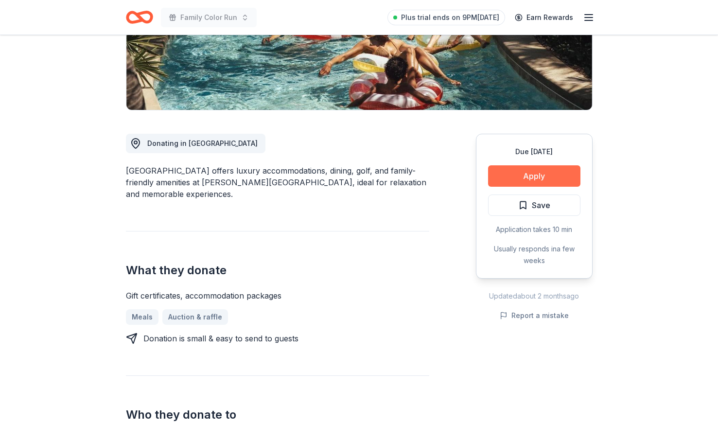
click at [530, 178] on button "Apply" at bounding box center [534, 175] width 92 height 21
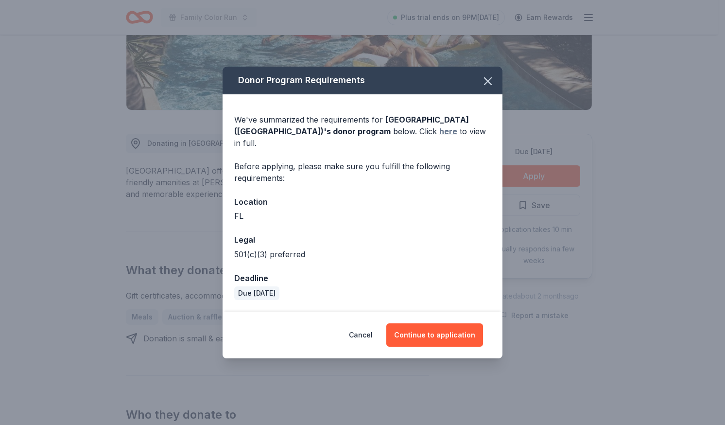
click at [440, 137] on link "here" at bounding box center [449, 131] width 18 height 12
click at [440, 327] on button "Continue to application" at bounding box center [435, 334] width 97 height 23
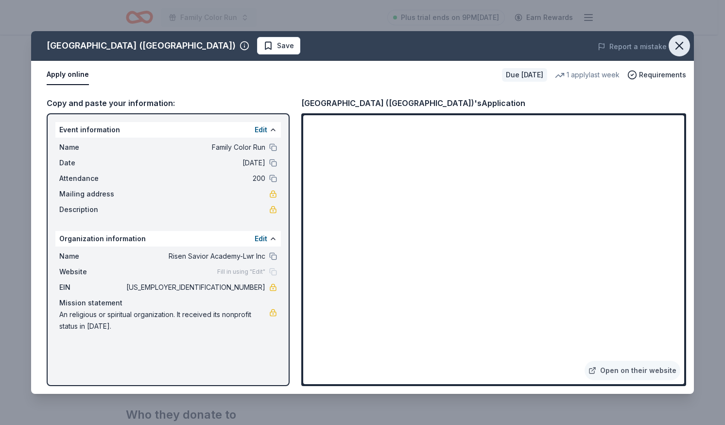
click at [675, 44] on icon "button" at bounding box center [680, 46] width 14 height 14
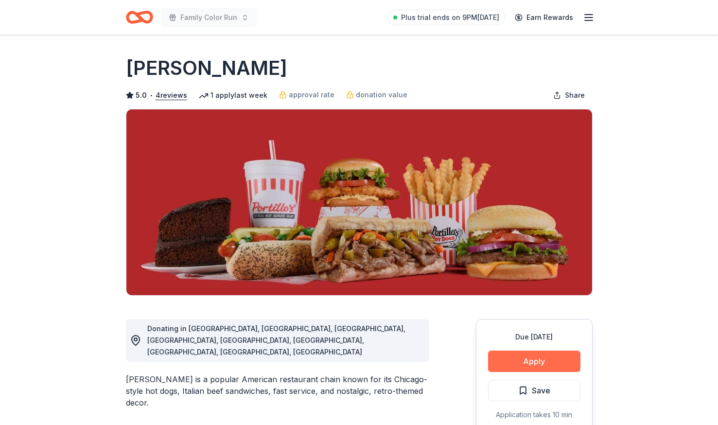
click at [511, 354] on button "Apply" at bounding box center [534, 361] width 92 height 21
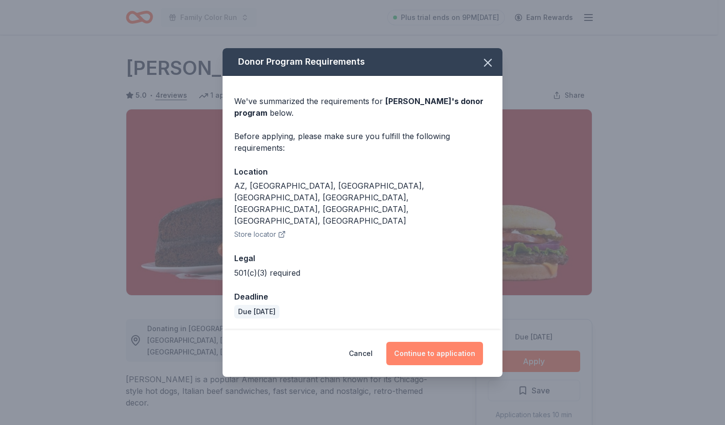
click at [439, 342] on button "Continue to application" at bounding box center [435, 353] width 97 height 23
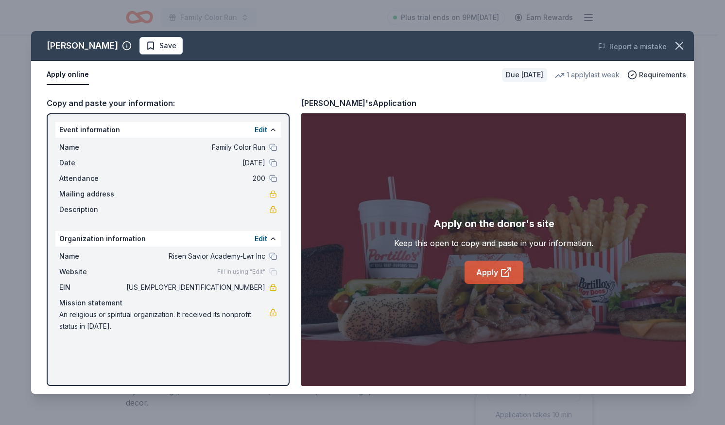
click at [490, 277] on link "Apply" at bounding box center [494, 272] width 59 height 23
click at [684, 44] on icon "button" at bounding box center [680, 46] width 14 height 14
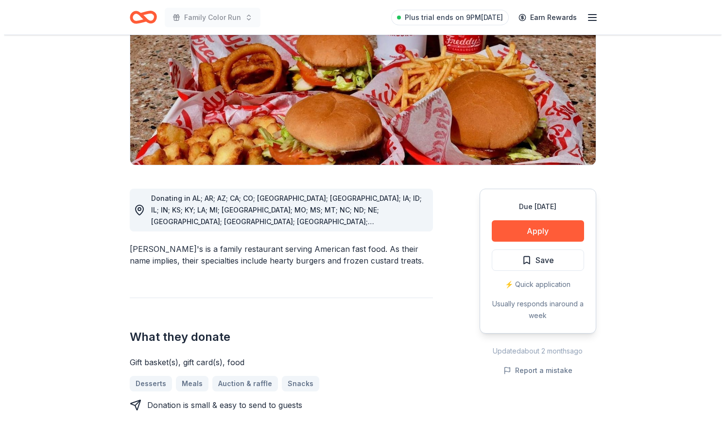
scroll to position [158, 0]
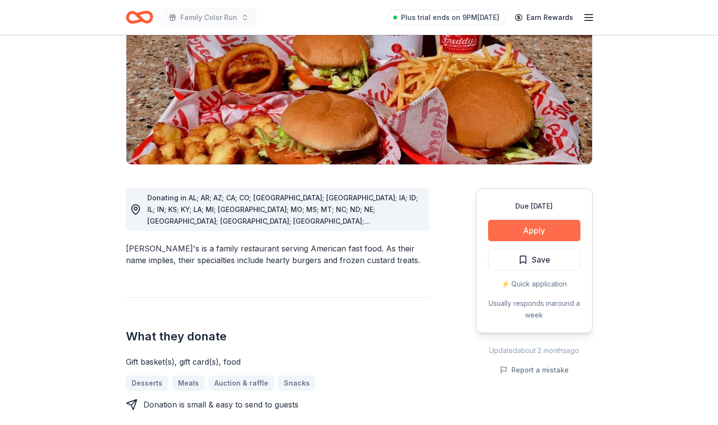
click at [538, 220] on button "Apply" at bounding box center [534, 230] width 92 height 21
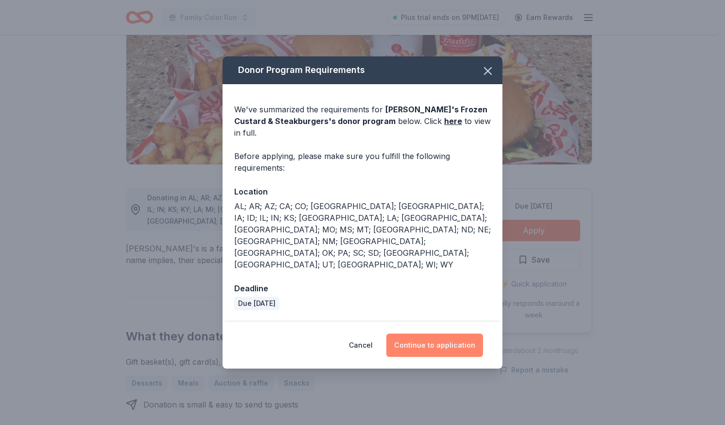
click at [436, 334] on button "Continue to application" at bounding box center [435, 345] width 97 height 23
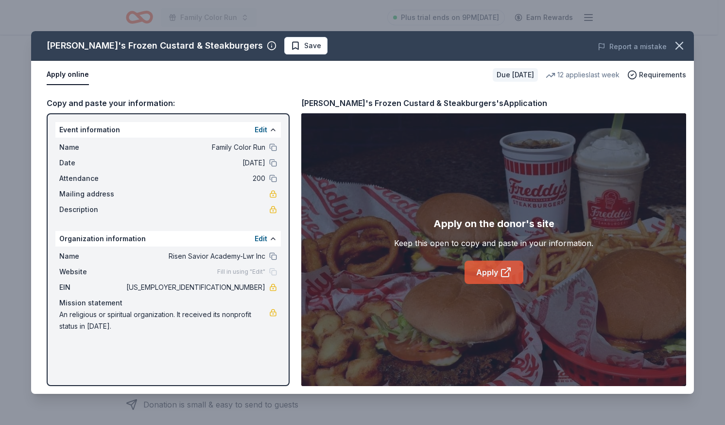
click at [490, 264] on link "Apply" at bounding box center [494, 272] width 59 height 23
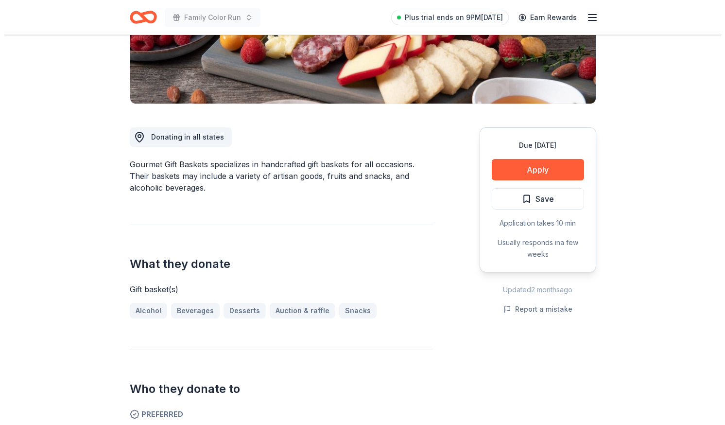
scroll to position [191, 0]
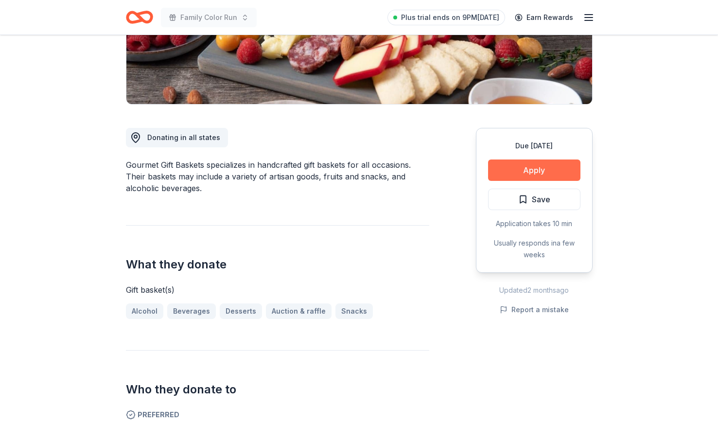
click at [542, 174] on button "Apply" at bounding box center [534, 169] width 92 height 21
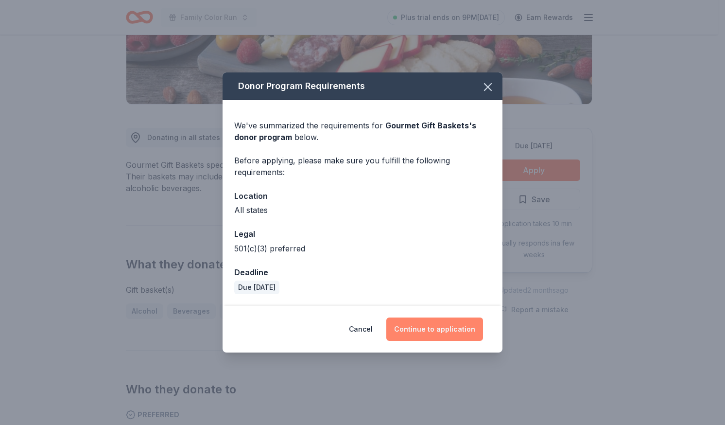
click at [437, 327] on button "Continue to application" at bounding box center [435, 328] width 97 height 23
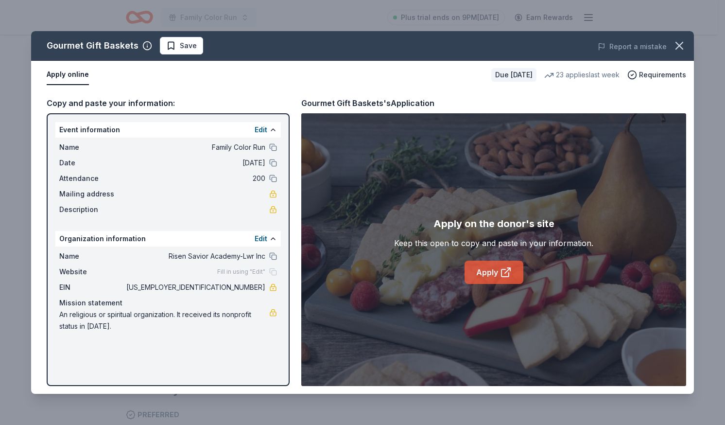
click at [488, 262] on link "Apply" at bounding box center [494, 272] width 59 height 23
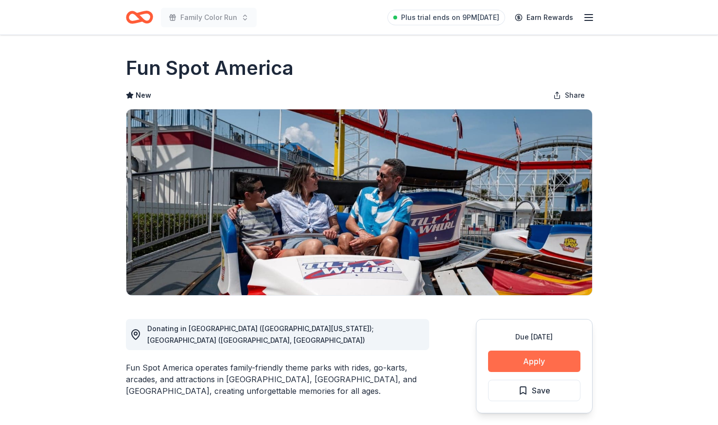
click at [562, 362] on button "Apply" at bounding box center [534, 361] width 92 height 21
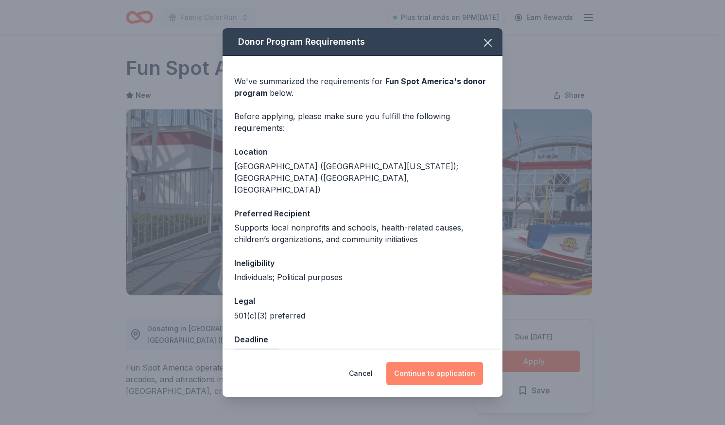
click at [434, 376] on button "Continue to application" at bounding box center [435, 373] width 97 height 23
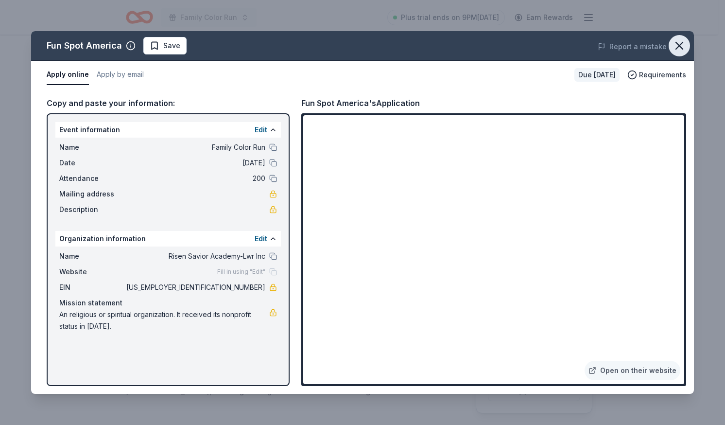
click at [681, 43] on icon "button" at bounding box center [679, 45] width 7 height 7
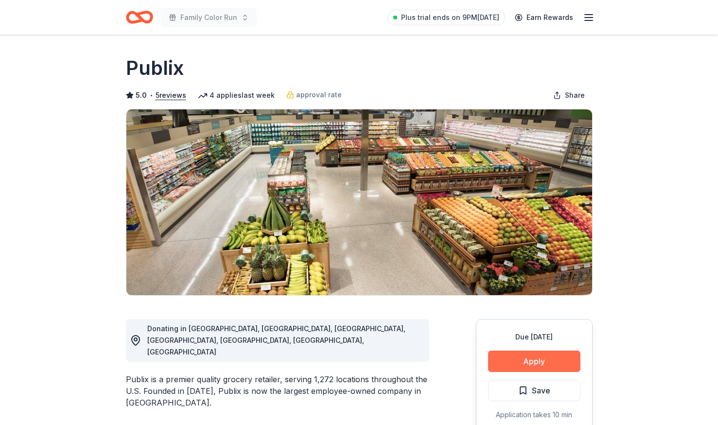
click at [530, 368] on button "Apply" at bounding box center [534, 361] width 92 height 21
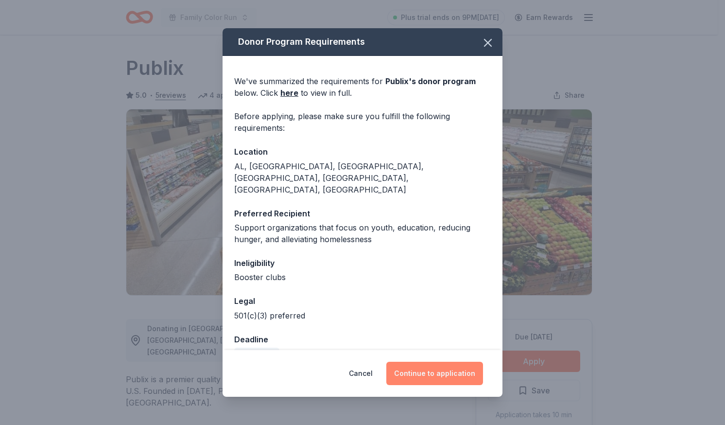
click at [449, 371] on button "Continue to application" at bounding box center [435, 373] width 97 height 23
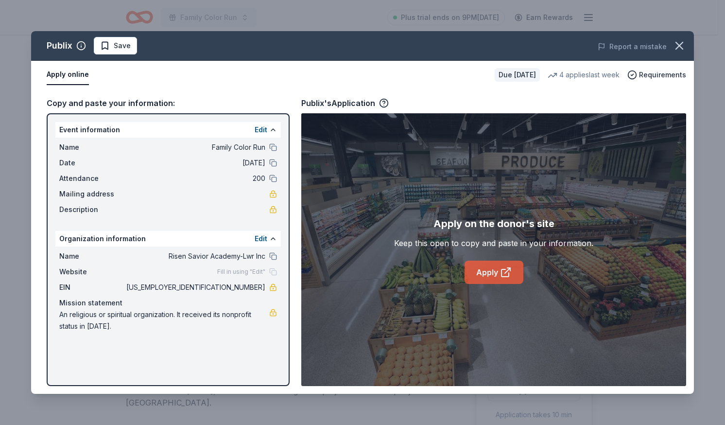
click at [486, 273] on link "Apply" at bounding box center [494, 272] width 59 height 23
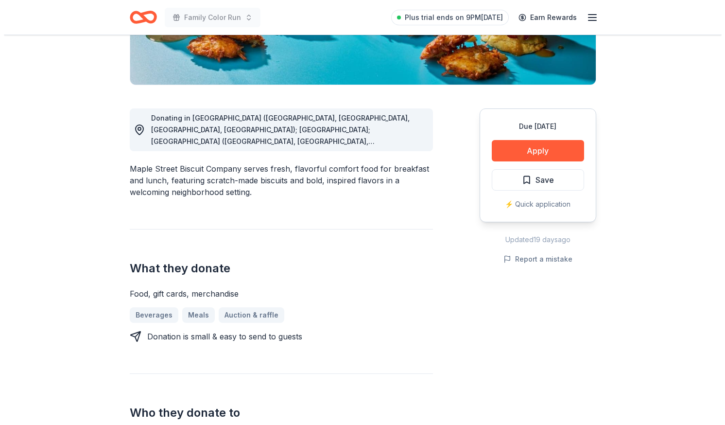
scroll to position [212, 0]
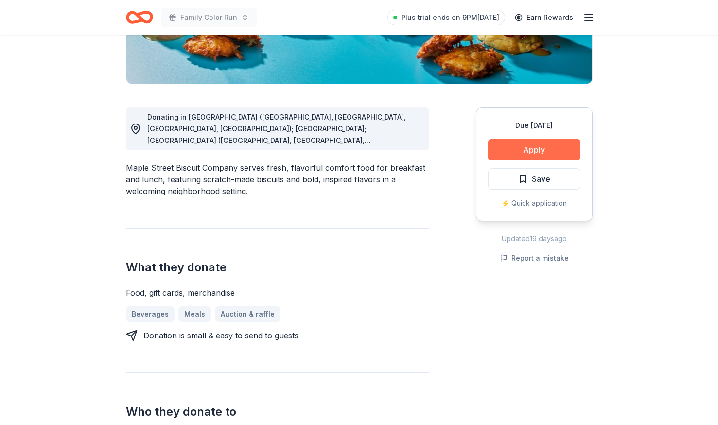
click at [536, 142] on button "Apply" at bounding box center [534, 149] width 92 height 21
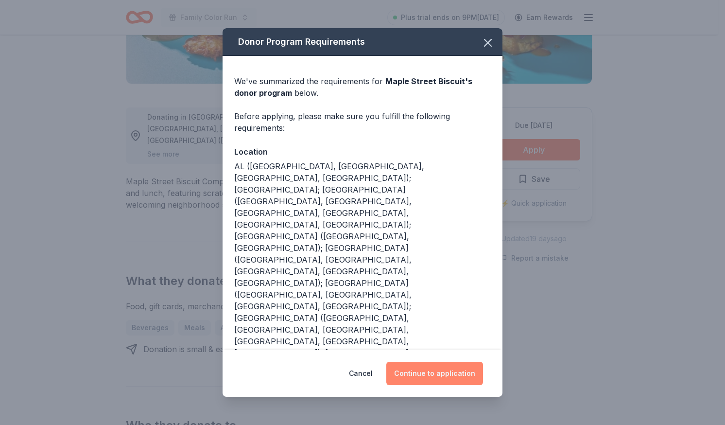
click at [444, 362] on button "Continue to application" at bounding box center [435, 373] width 97 height 23
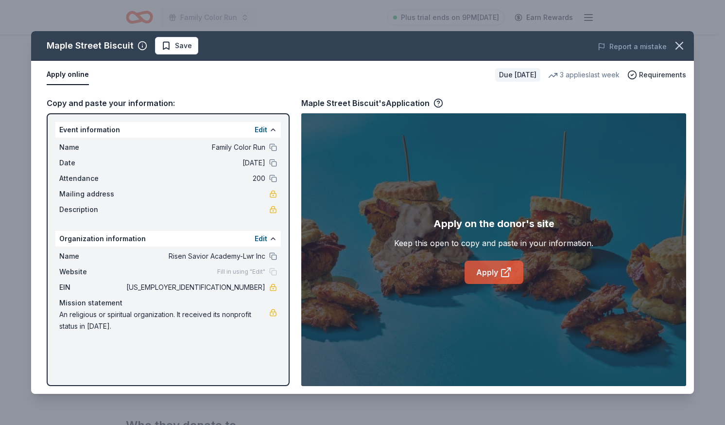
click at [482, 272] on link "Apply" at bounding box center [494, 272] width 59 height 23
click at [496, 275] on link "Apply" at bounding box center [494, 272] width 59 height 23
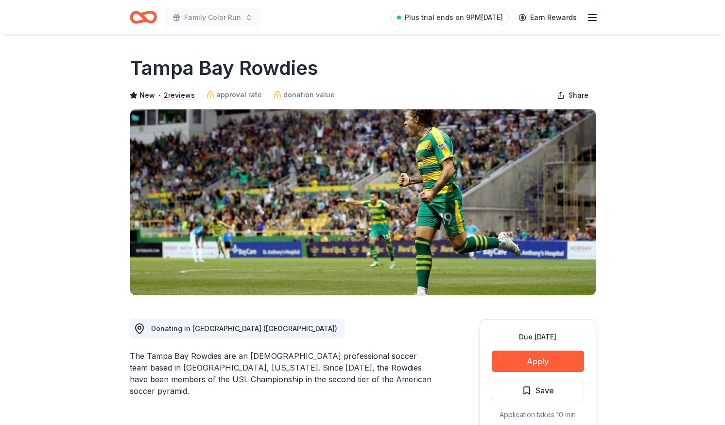
scroll to position [152, 0]
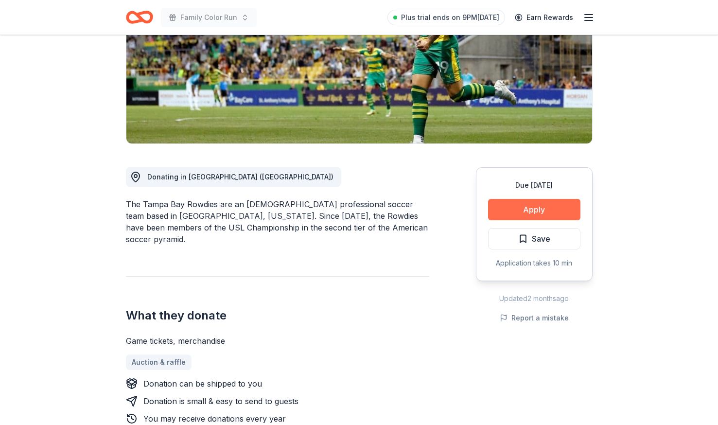
click at [546, 212] on button "Apply" at bounding box center [534, 209] width 92 height 21
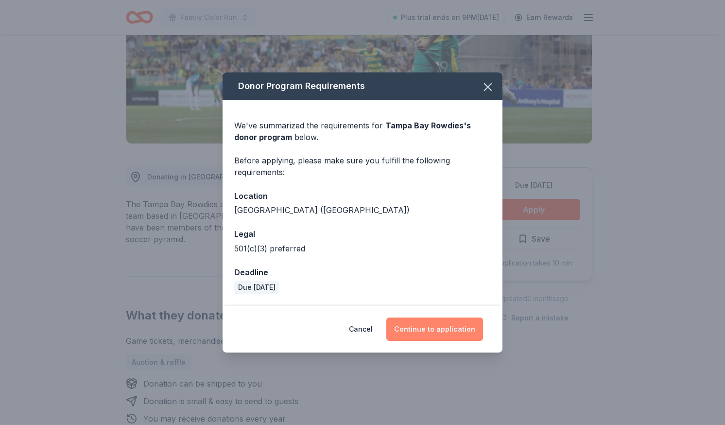
click at [449, 338] on button "Continue to application" at bounding box center [435, 328] width 97 height 23
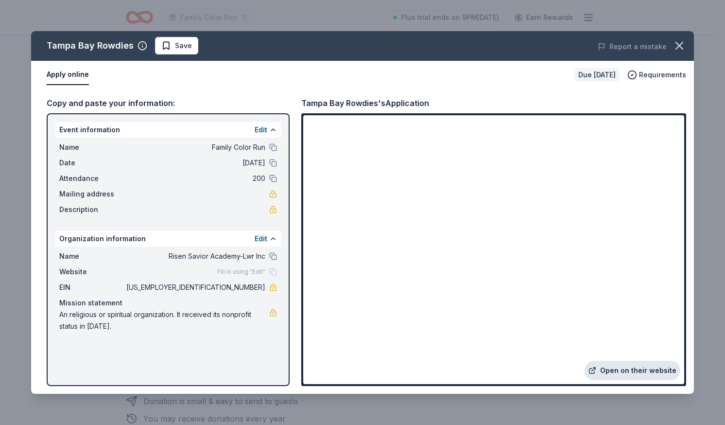
click at [644, 380] on link "Open on their website" at bounding box center [633, 370] width 96 height 19
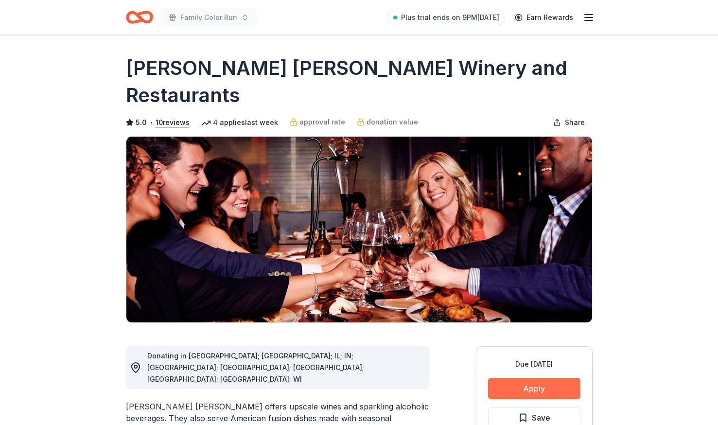
click at [538, 378] on button "Apply" at bounding box center [534, 388] width 92 height 21
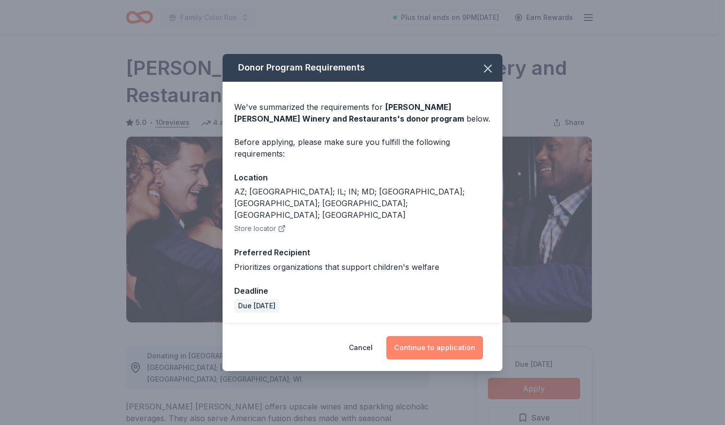
click at [449, 339] on button "Continue to application" at bounding box center [435, 347] width 97 height 23
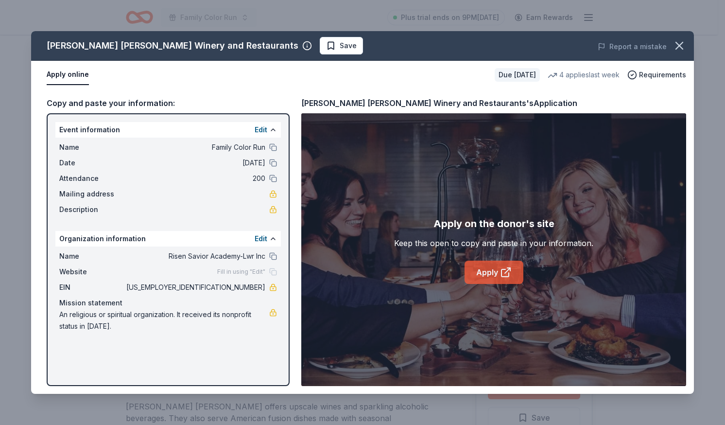
click at [499, 266] on link "Apply" at bounding box center [494, 272] width 59 height 23
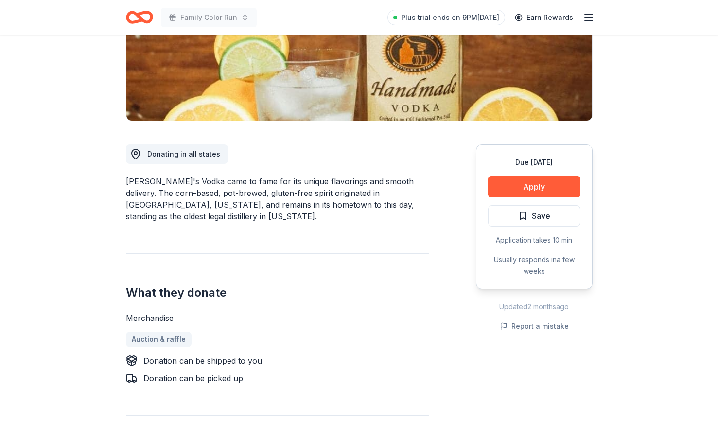
scroll to position [175, 0]
click at [553, 185] on button "Apply" at bounding box center [534, 186] width 92 height 21
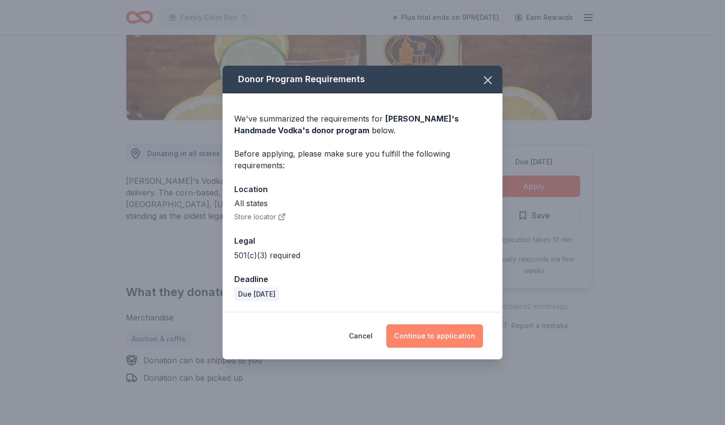
click at [429, 335] on button "Continue to application" at bounding box center [435, 335] width 97 height 23
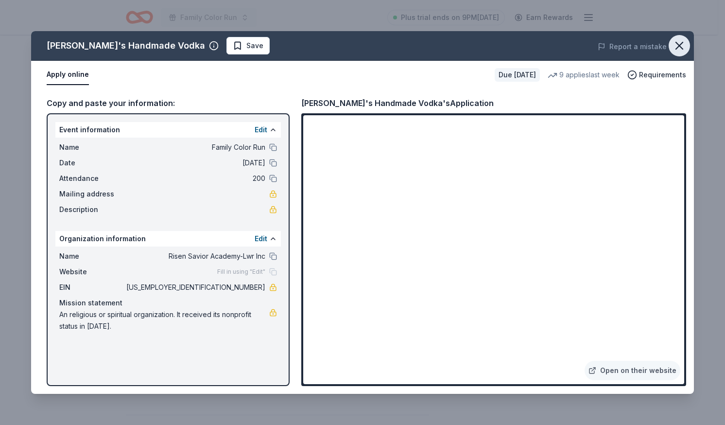
click at [686, 40] on icon "button" at bounding box center [680, 46] width 14 height 14
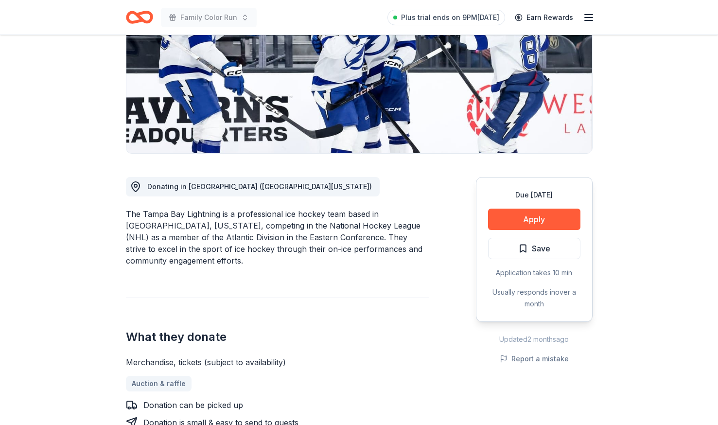
scroll to position [142, 0]
click at [522, 211] on button "Apply" at bounding box center [534, 218] width 92 height 21
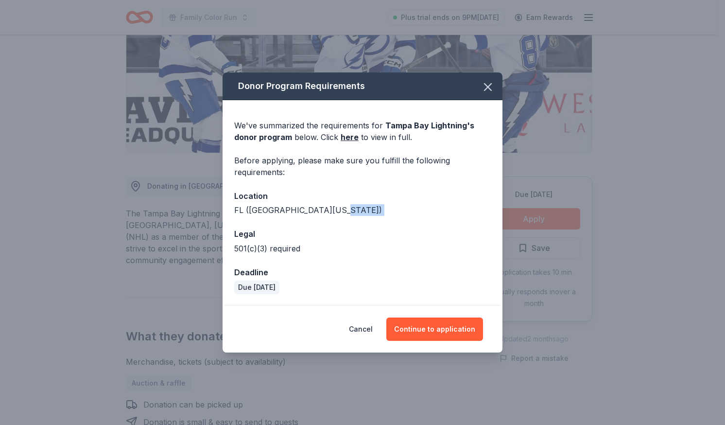
click at [522, 211] on div "Donor Program Requirements We've summarized the requirements for Tampa Bay Ligh…" at bounding box center [362, 212] width 725 height 425
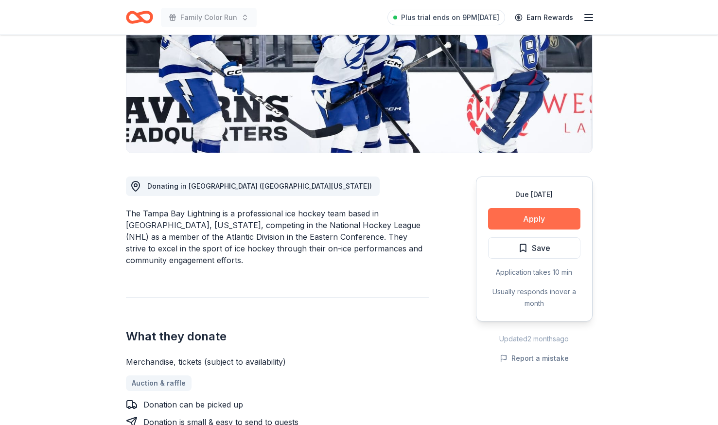
click at [529, 216] on button "Apply" at bounding box center [534, 218] width 92 height 21
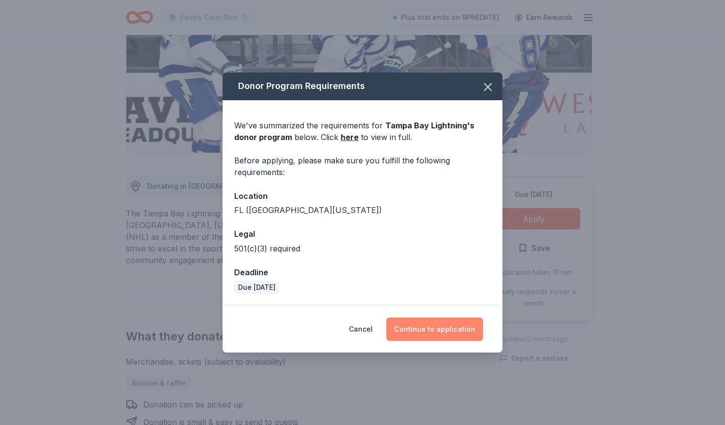
click at [434, 332] on button "Continue to application" at bounding box center [435, 328] width 97 height 23
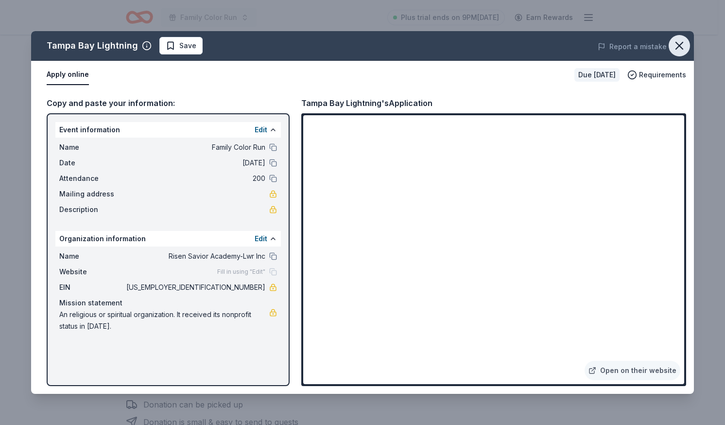
click at [681, 51] on icon "button" at bounding box center [680, 46] width 14 height 14
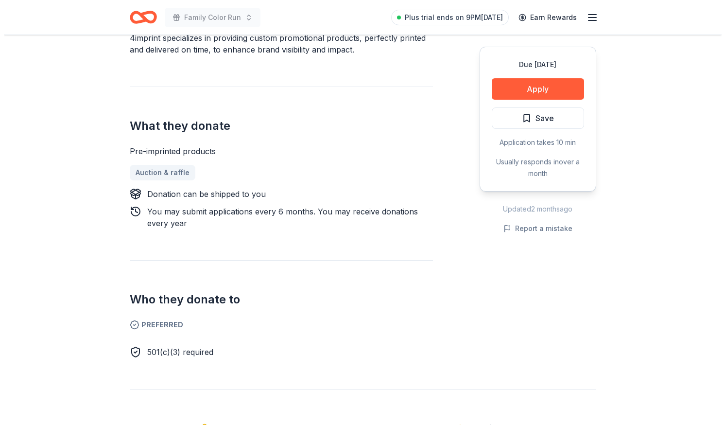
scroll to position [339, 0]
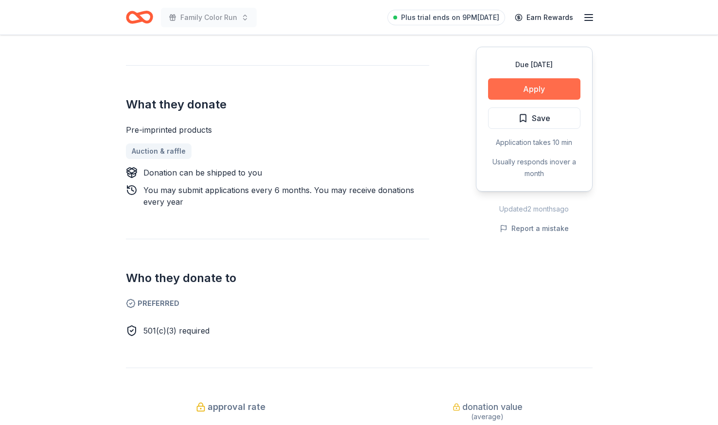
click at [543, 88] on button "Apply" at bounding box center [534, 88] width 92 height 21
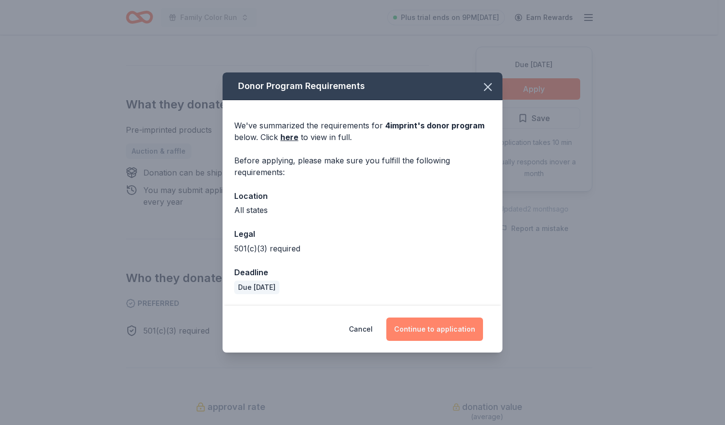
click at [429, 322] on button "Continue to application" at bounding box center [435, 328] width 97 height 23
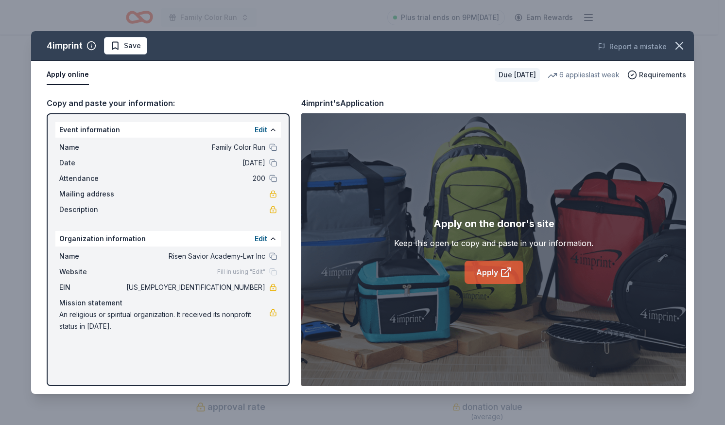
click at [500, 269] on icon at bounding box center [506, 272] width 12 height 12
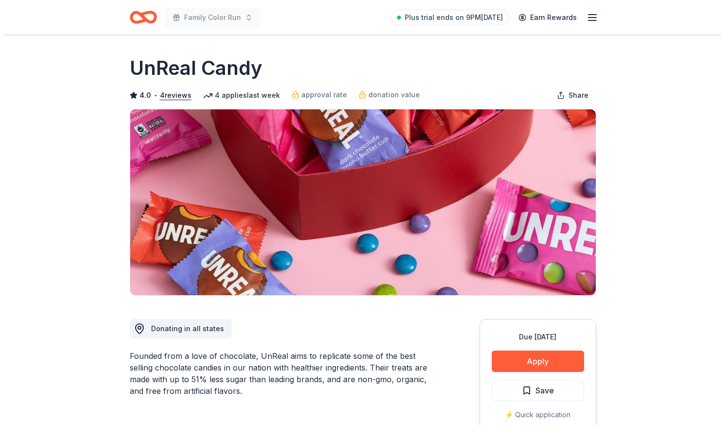
scroll to position [188, 0]
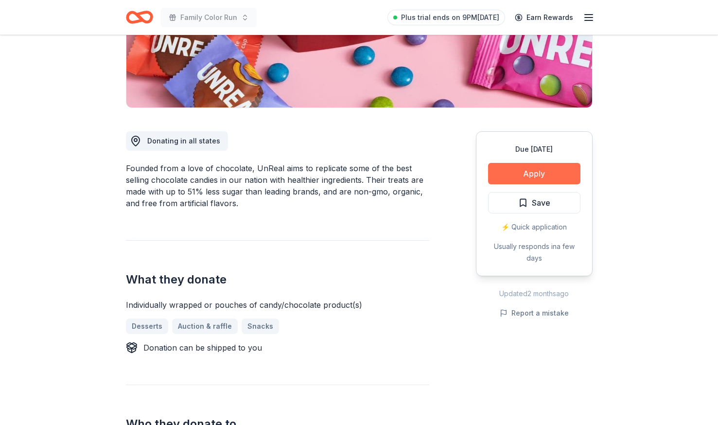
click at [529, 178] on button "Apply" at bounding box center [534, 173] width 92 height 21
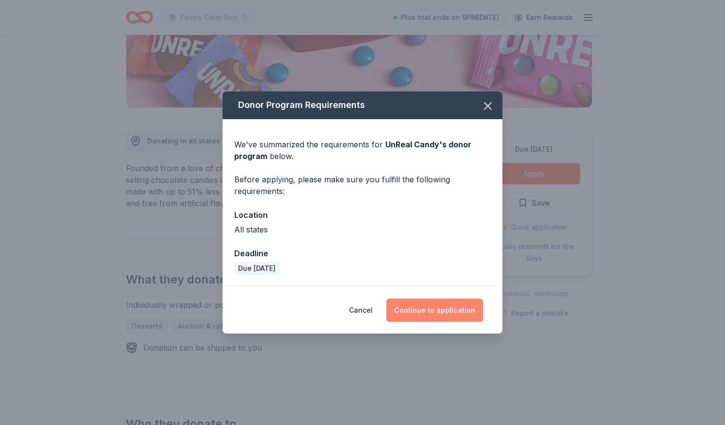
click at [427, 313] on button "Continue to application" at bounding box center [435, 310] width 97 height 23
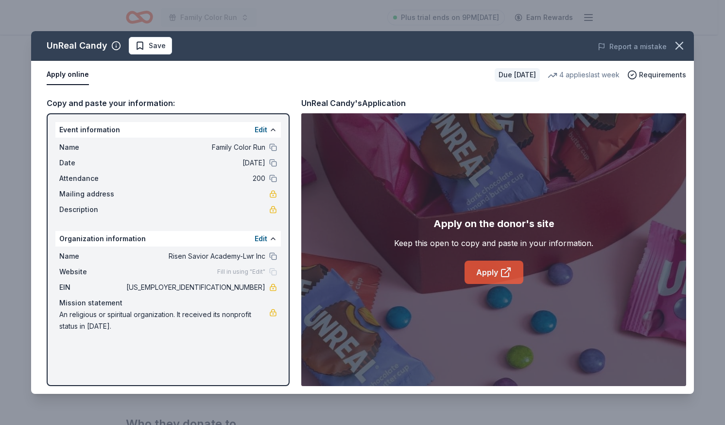
click at [494, 273] on link "Apply" at bounding box center [494, 272] width 59 height 23
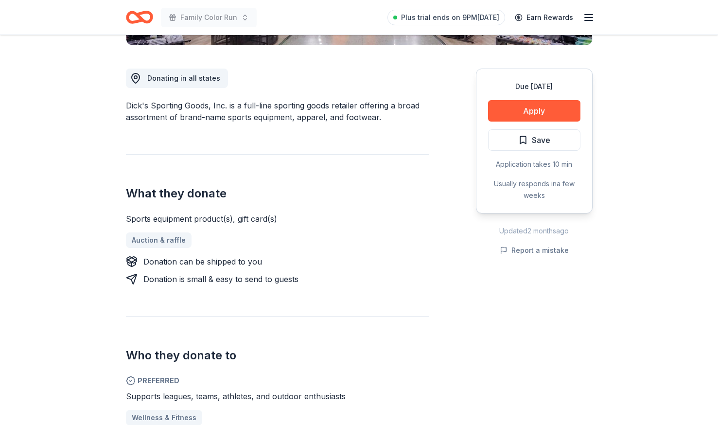
scroll to position [281, 0]
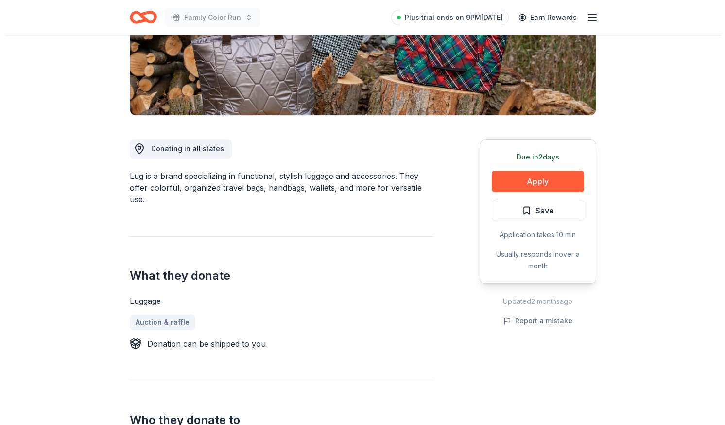
scroll to position [191, 0]
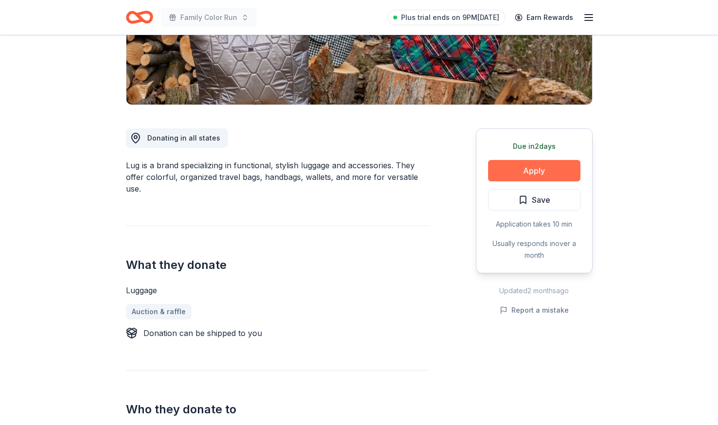
click at [537, 175] on button "Apply" at bounding box center [534, 170] width 92 height 21
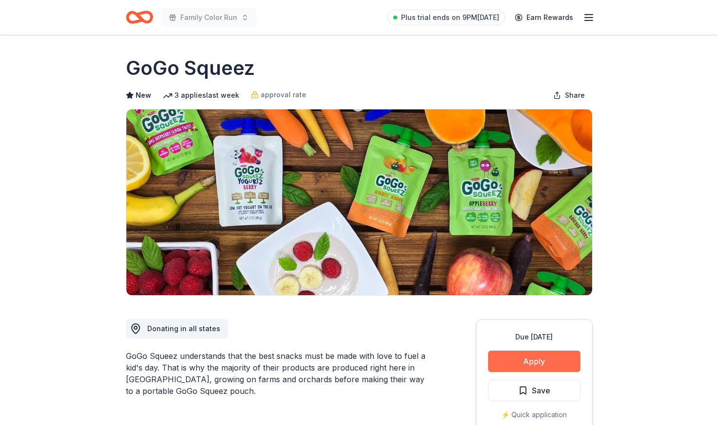
click at [551, 359] on button "Apply" at bounding box center [534, 361] width 92 height 21
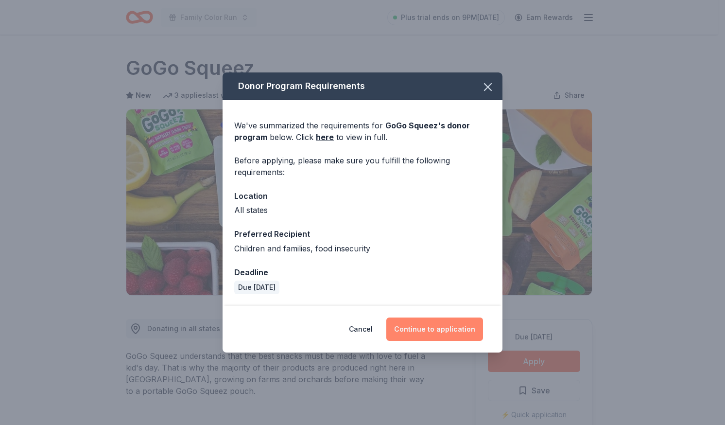
click at [435, 327] on button "Continue to application" at bounding box center [435, 328] width 97 height 23
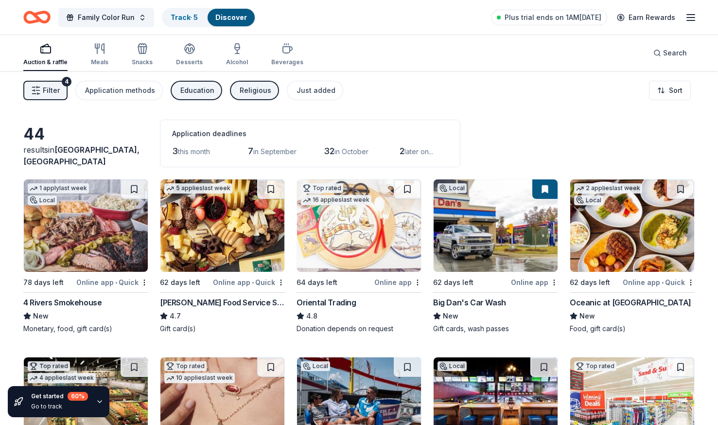
click at [324, 229] on img at bounding box center [359, 225] width 124 height 92
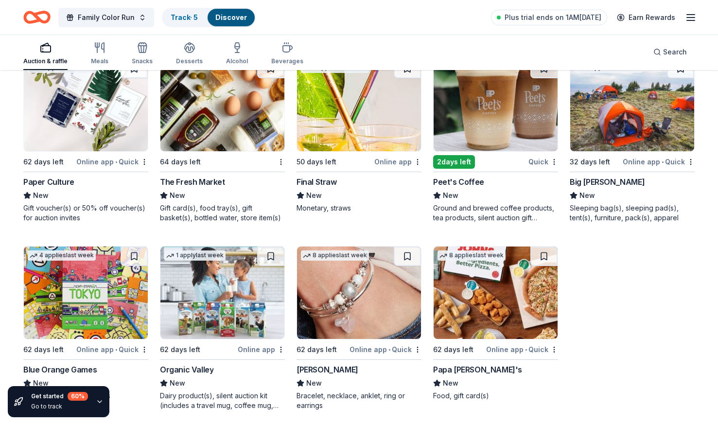
scroll to position [1391, 0]
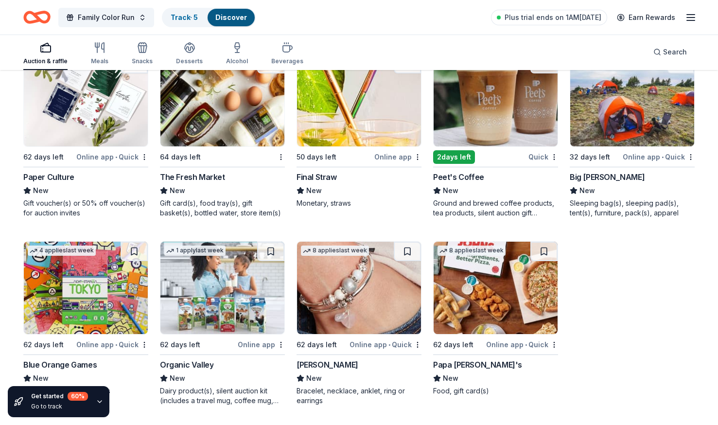
click at [231, 287] on img at bounding box center [222, 288] width 124 height 92
click at [533, 298] on img at bounding box center [496, 288] width 124 height 92
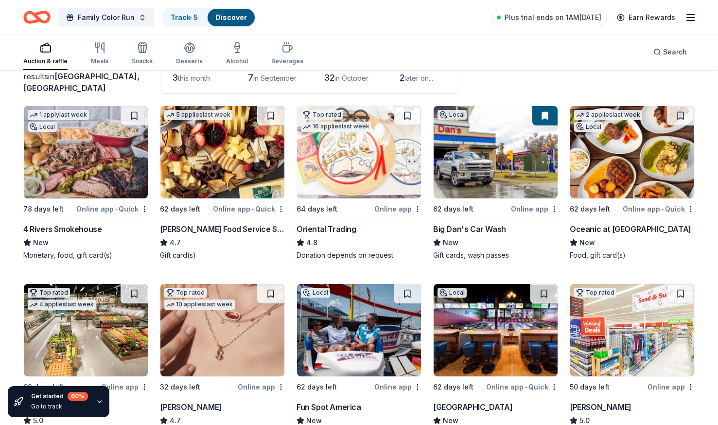
scroll to position [33, 0]
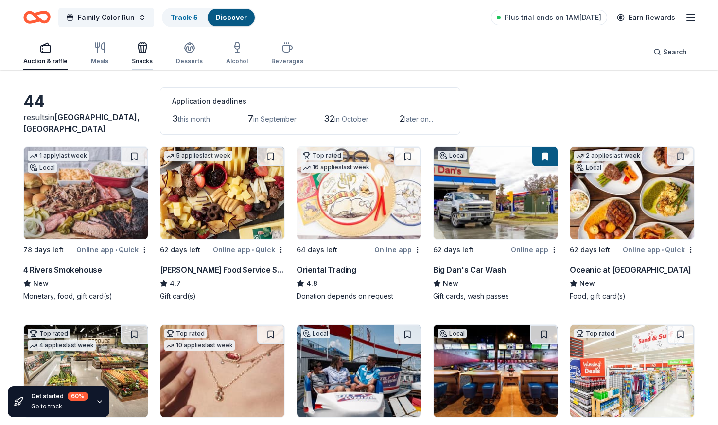
click at [143, 54] on div "Snacks" at bounding box center [142, 53] width 21 height 23
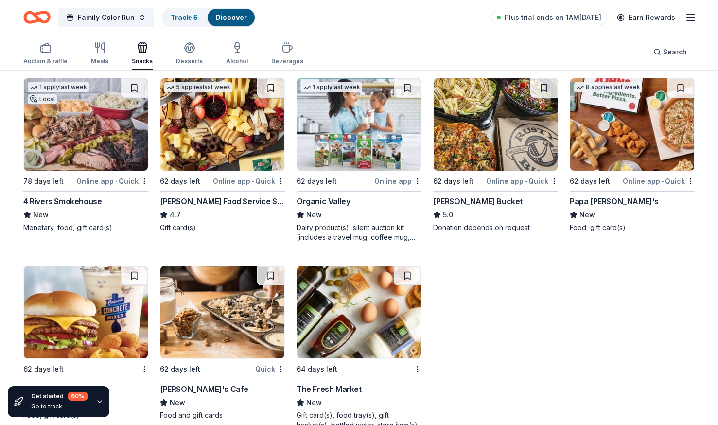
scroll to position [125, 0]
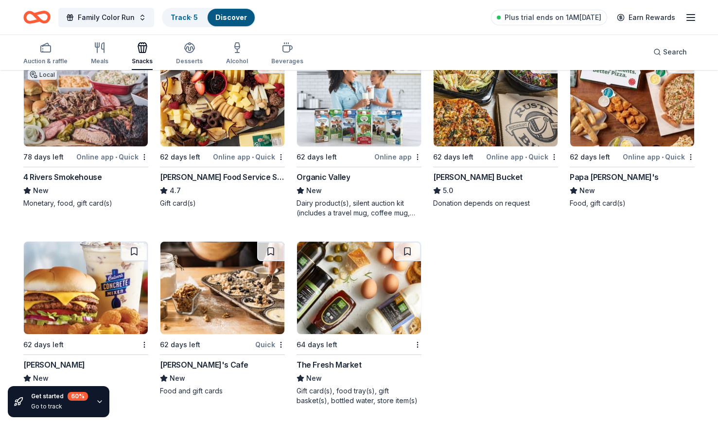
click at [394, 327] on img at bounding box center [359, 288] width 124 height 92
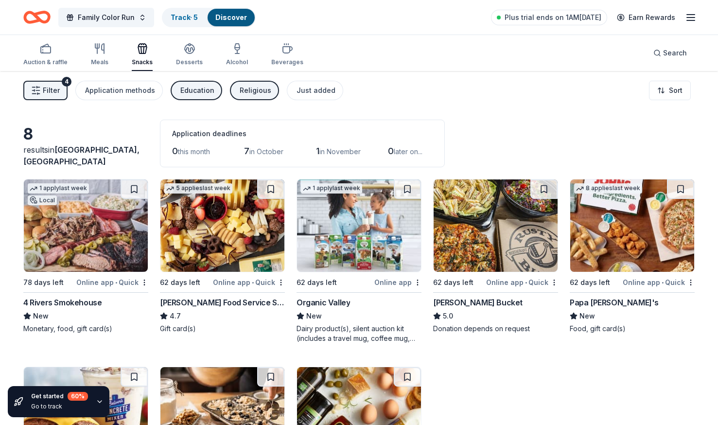
click at [240, 88] on div "Religious" at bounding box center [256, 91] width 32 height 12
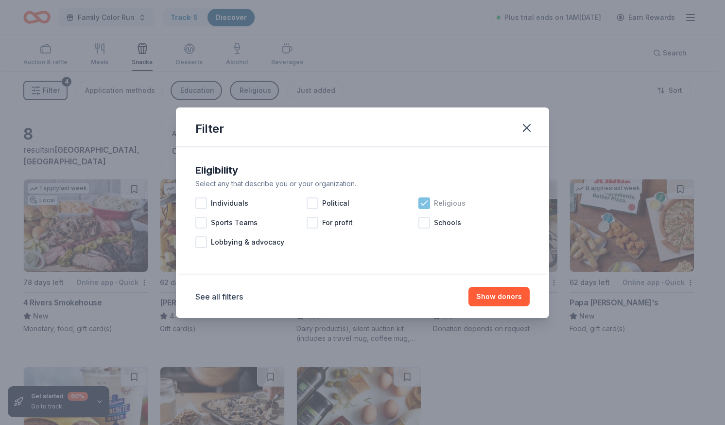
click at [423, 205] on icon at bounding box center [424, 203] width 6 height 4
click at [494, 295] on button "Show 8 donors" at bounding box center [497, 296] width 66 height 19
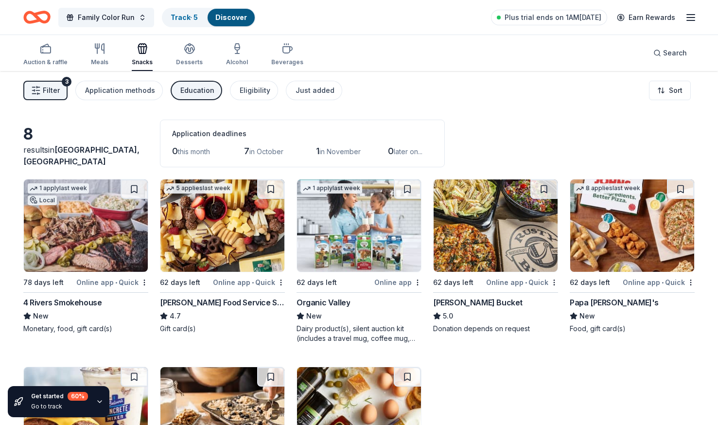
click at [206, 88] on div "Education" at bounding box center [197, 91] width 34 height 12
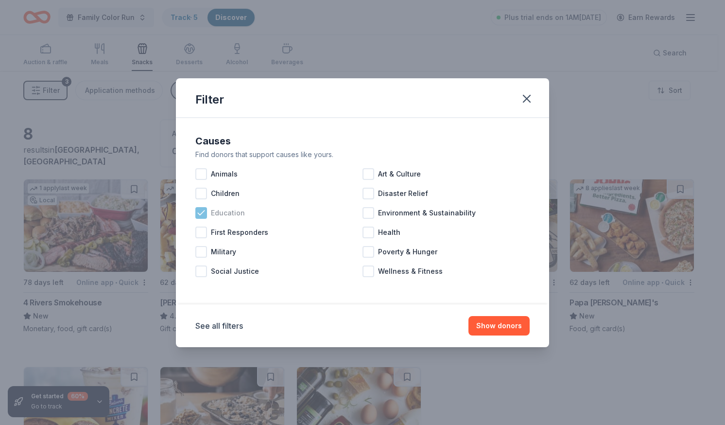
click at [216, 212] on span "Education" at bounding box center [228, 213] width 34 height 12
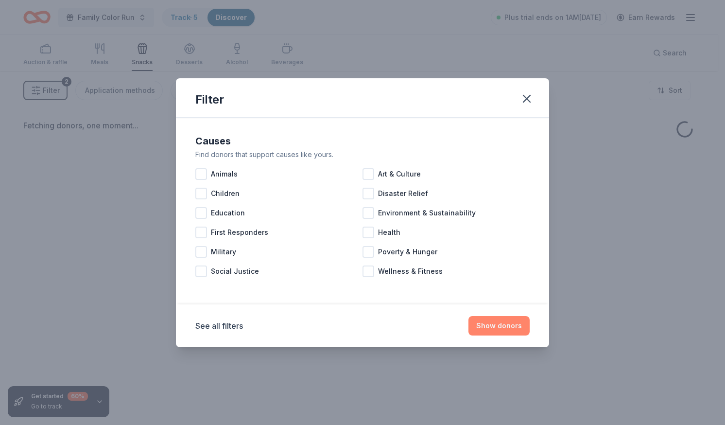
click at [508, 321] on button "Show donors" at bounding box center [499, 325] width 61 height 19
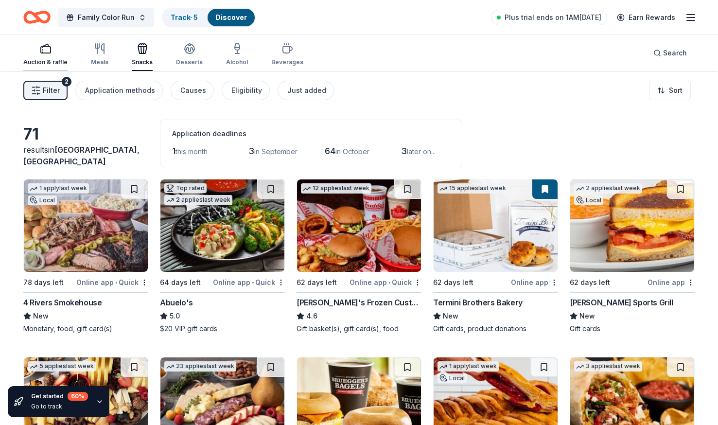
click at [44, 51] on icon "button" at bounding box center [46, 49] width 12 height 12
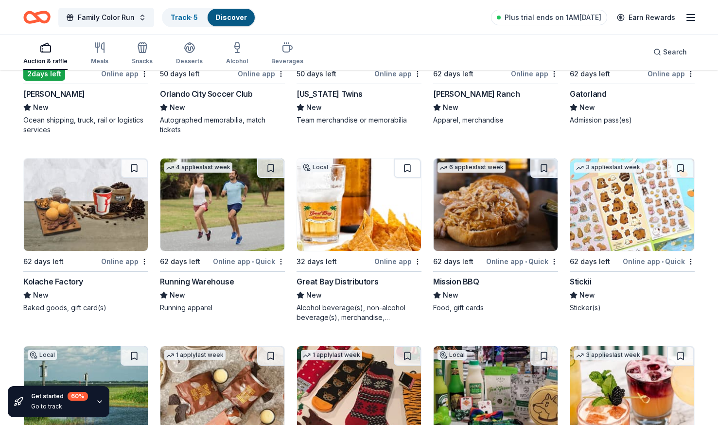
scroll to position [3442, 0]
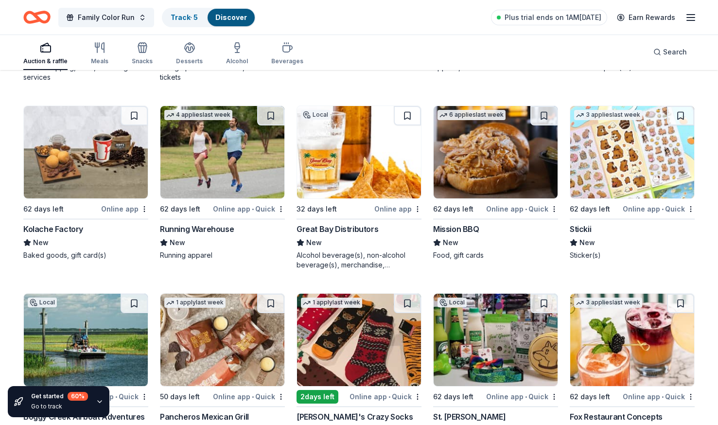
click at [356, 157] on img at bounding box center [359, 152] width 124 height 92
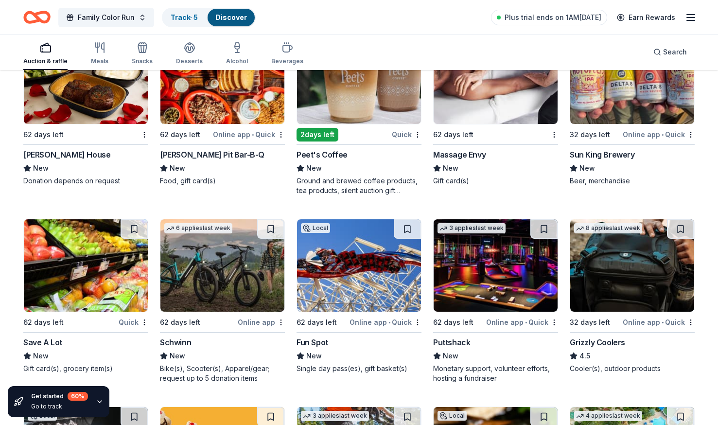
scroll to position [7723, 0]
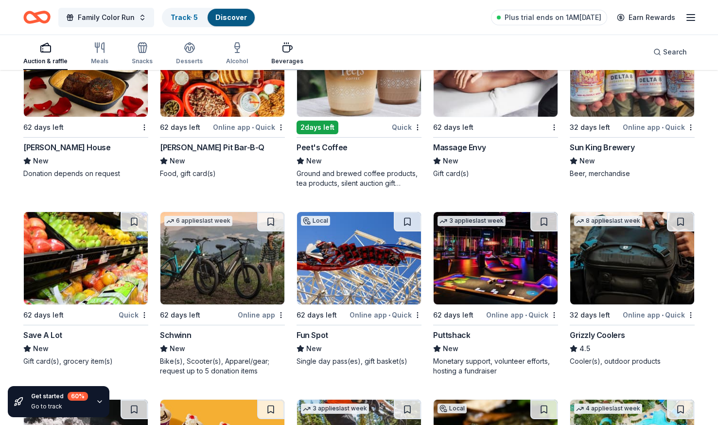
click at [274, 48] on div "button" at bounding box center [287, 48] width 32 height 12
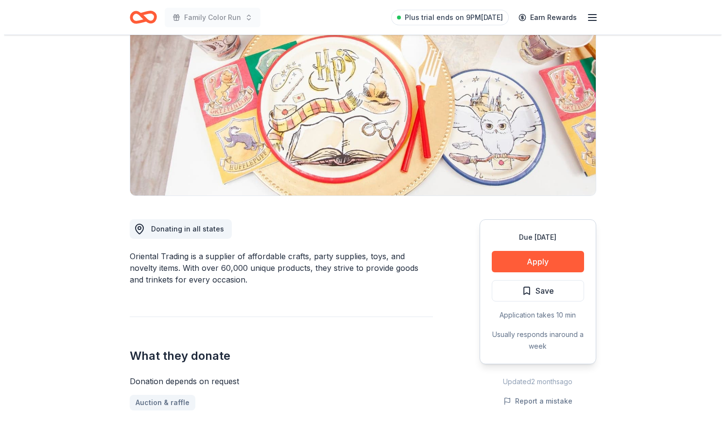
scroll to position [108, 0]
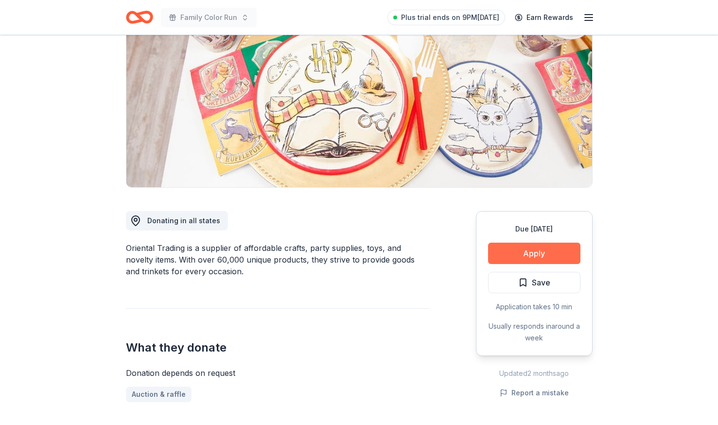
click at [510, 247] on button "Apply" at bounding box center [534, 253] width 92 height 21
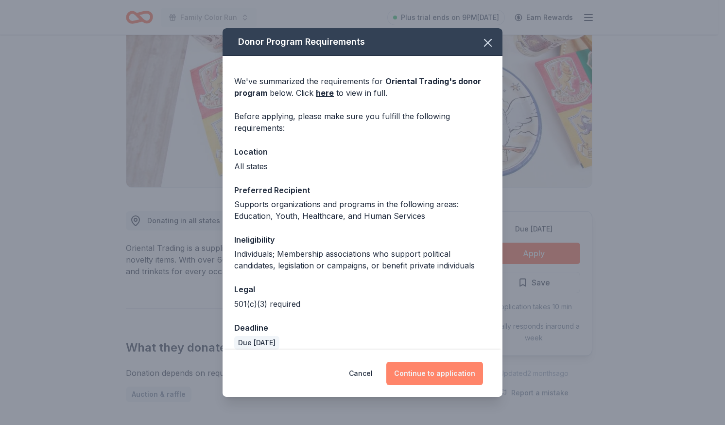
click at [439, 382] on button "Continue to application" at bounding box center [435, 373] width 97 height 23
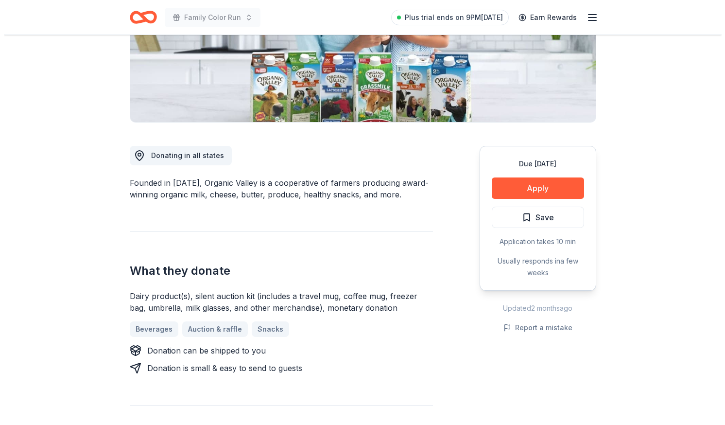
scroll to position [177, 0]
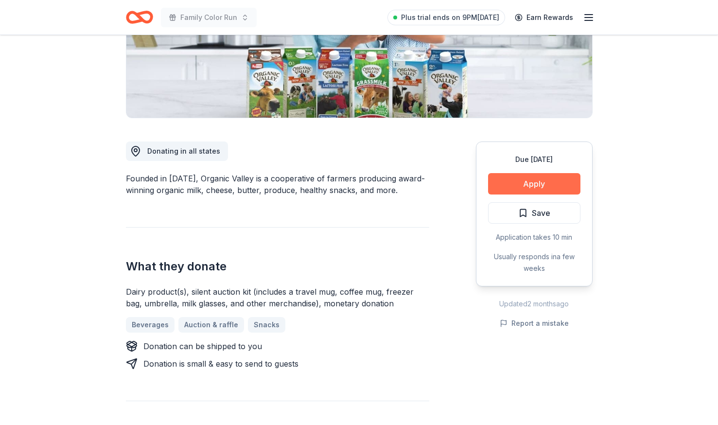
click at [541, 185] on button "Apply" at bounding box center [534, 183] width 92 height 21
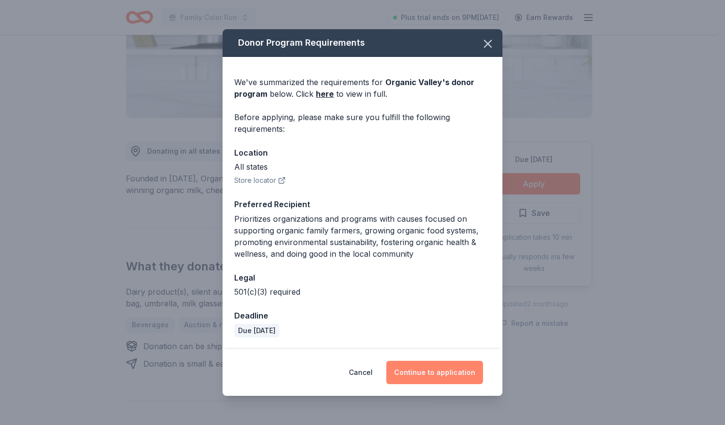
click at [445, 373] on button "Continue to application" at bounding box center [435, 372] width 97 height 23
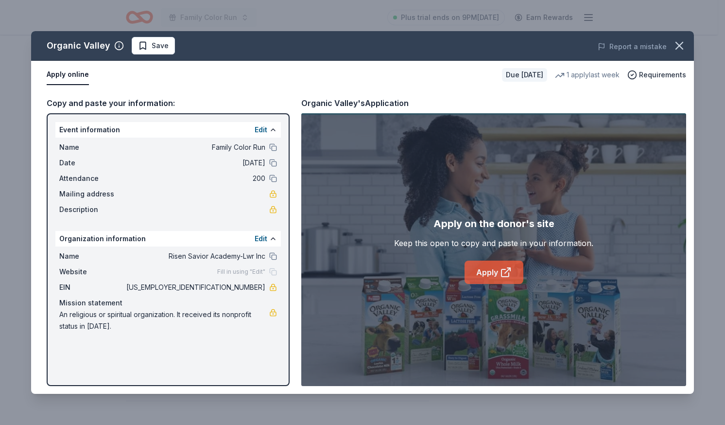
click at [489, 270] on link "Apply" at bounding box center [494, 272] width 59 height 23
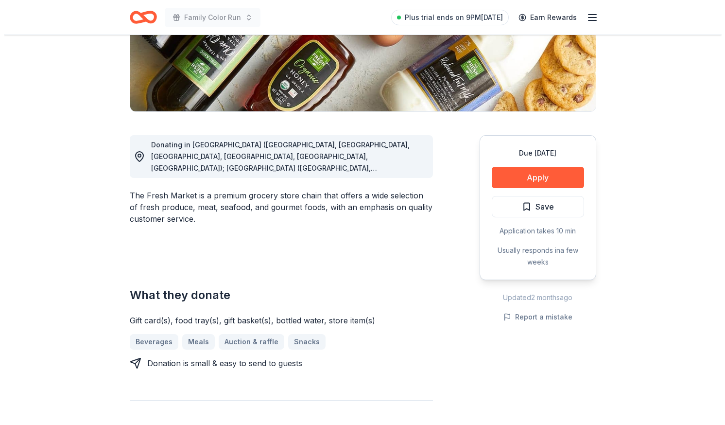
scroll to position [184, 0]
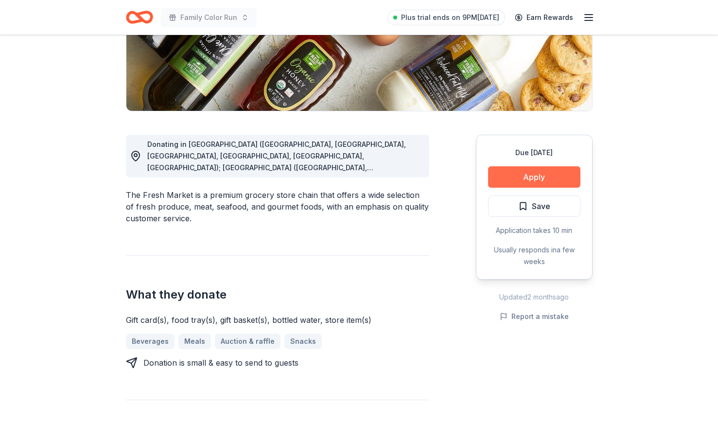
click at [537, 182] on button "Apply" at bounding box center [534, 176] width 92 height 21
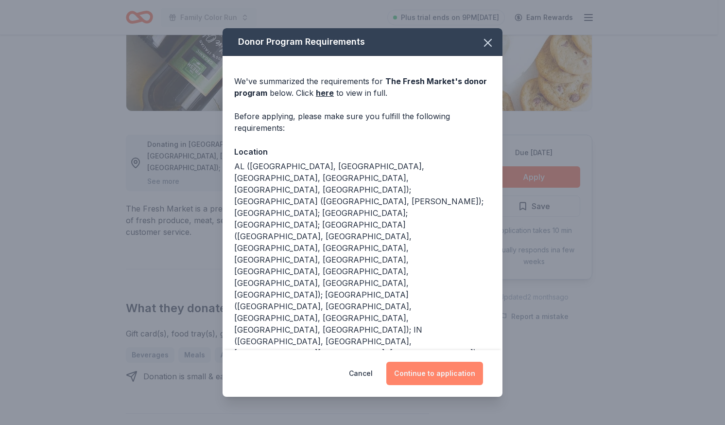
click at [438, 379] on button "Continue to application" at bounding box center [435, 373] width 97 height 23
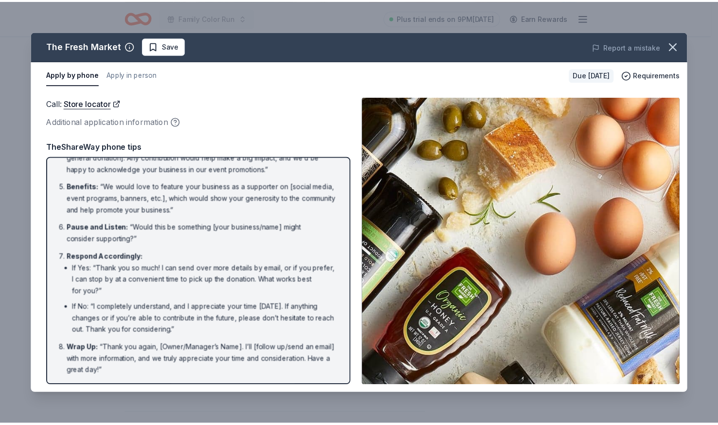
scroll to position [0, 0]
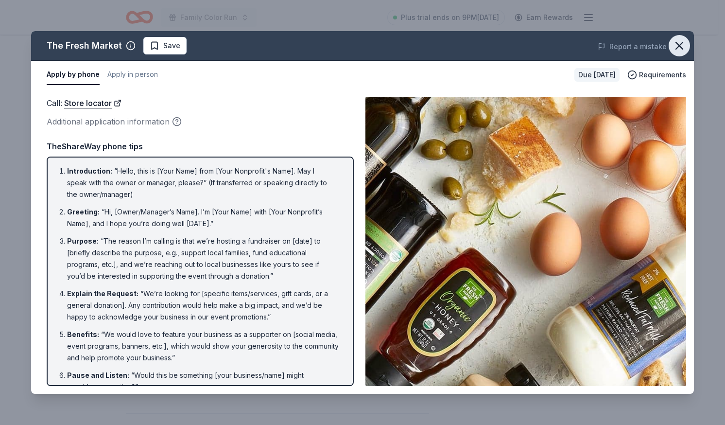
click at [675, 44] on icon "button" at bounding box center [680, 46] width 14 height 14
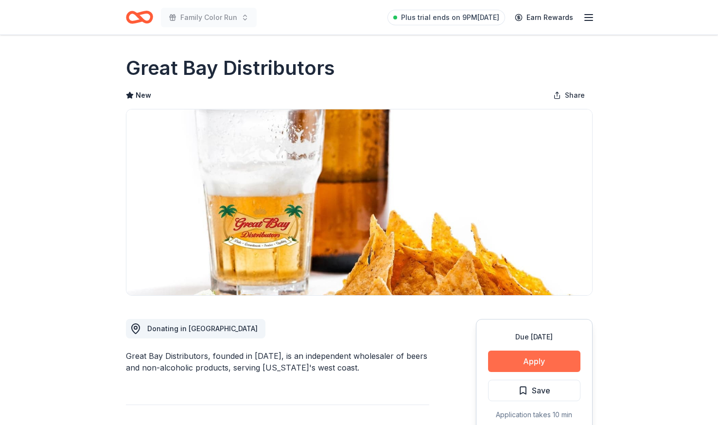
click at [525, 357] on button "Apply" at bounding box center [534, 361] width 92 height 21
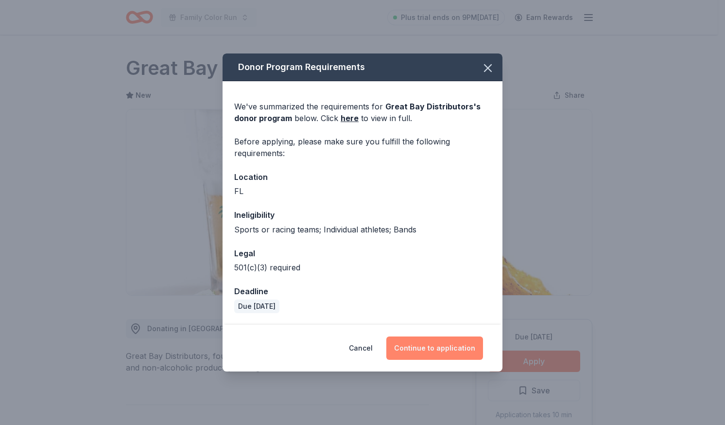
click at [439, 354] on button "Continue to application" at bounding box center [435, 347] width 97 height 23
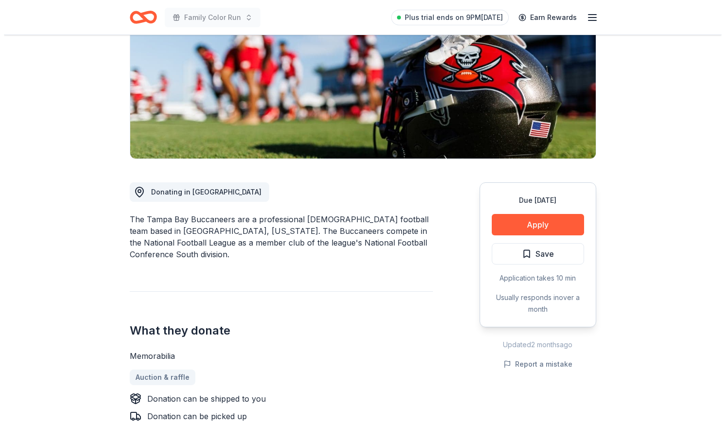
scroll to position [137, 0]
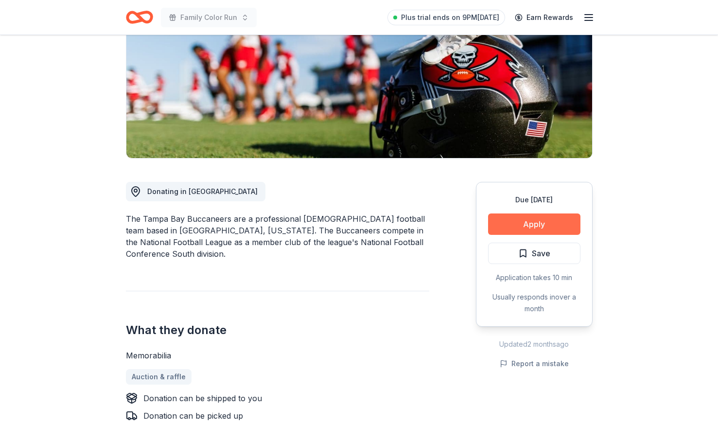
click at [546, 226] on button "Apply" at bounding box center [534, 223] width 92 height 21
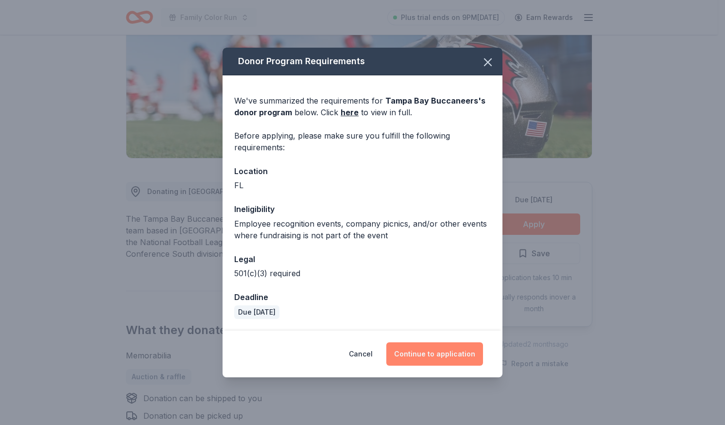
click at [421, 359] on button "Continue to application" at bounding box center [435, 353] width 97 height 23
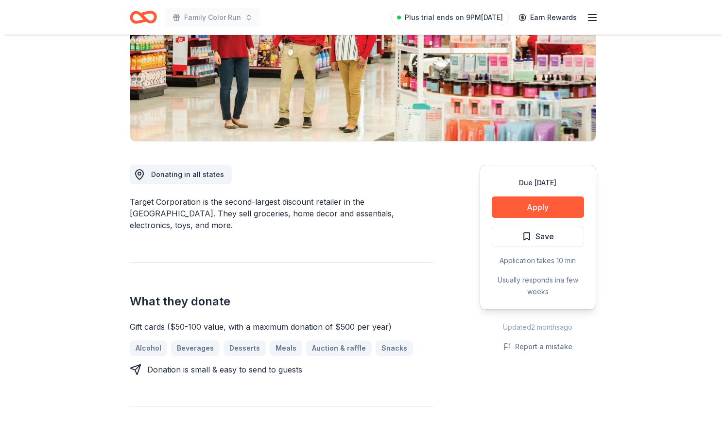
scroll to position [159, 0]
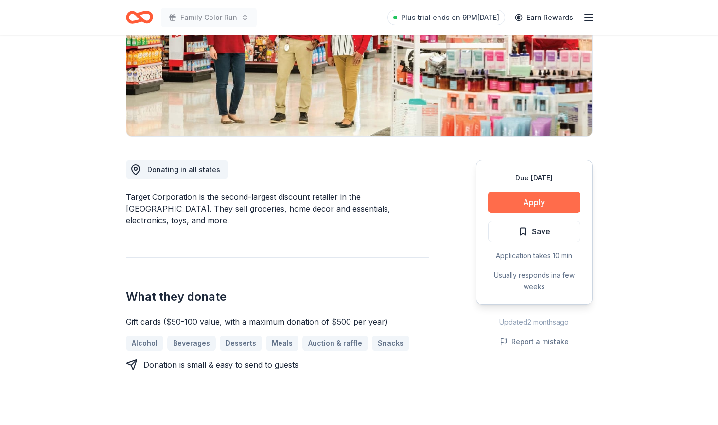
click at [530, 198] on button "Apply" at bounding box center [534, 202] width 92 height 21
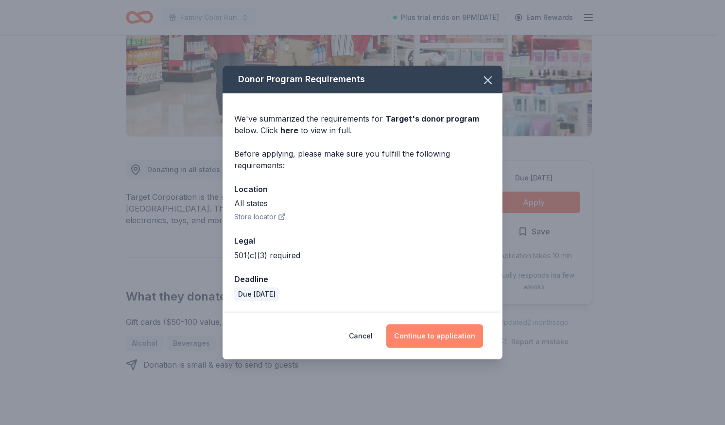
click at [433, 334] on button "Continue to application" at bounding box center [435, 335] width 97 height 23
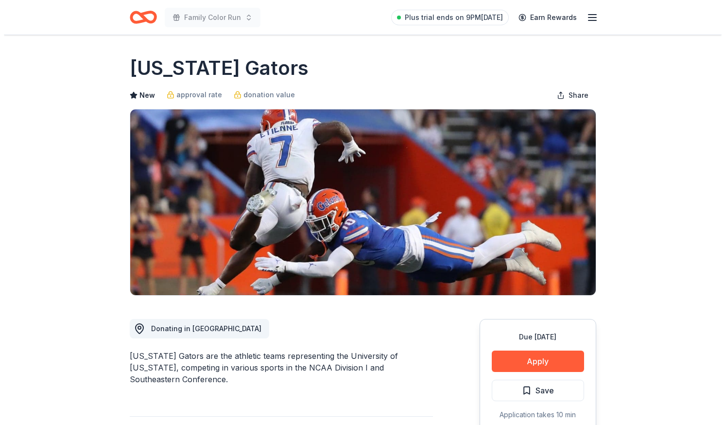
scroll to position [229, 0]
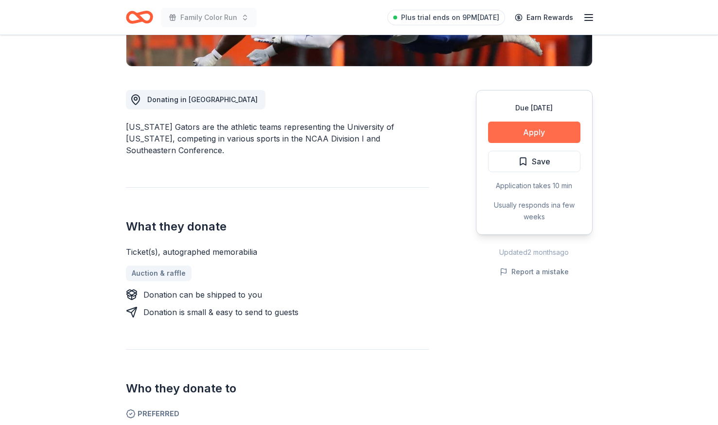
click at [535, 136] on button "Apply" at bounding box center [534, 132] width 92 height 21
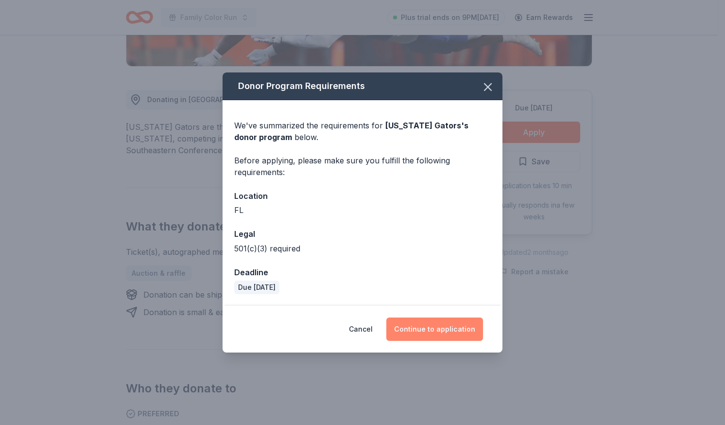
click at [428, 331] on button "Continue to application" at bounding box center [435, 328] width 97 height 23
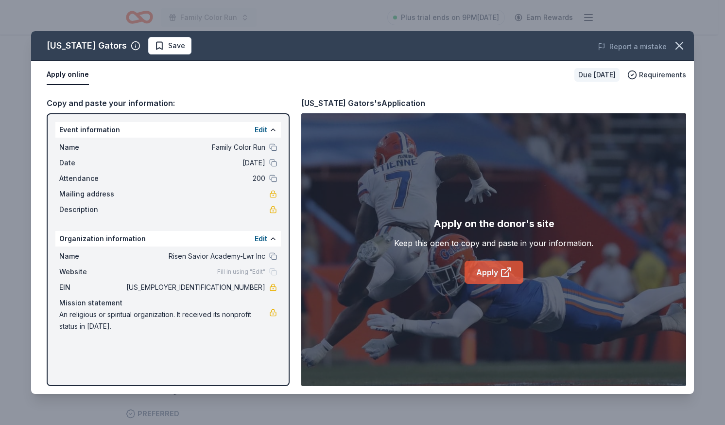
click at [504, 270] on icon at bounding box center [506, 272] width 12 height 12
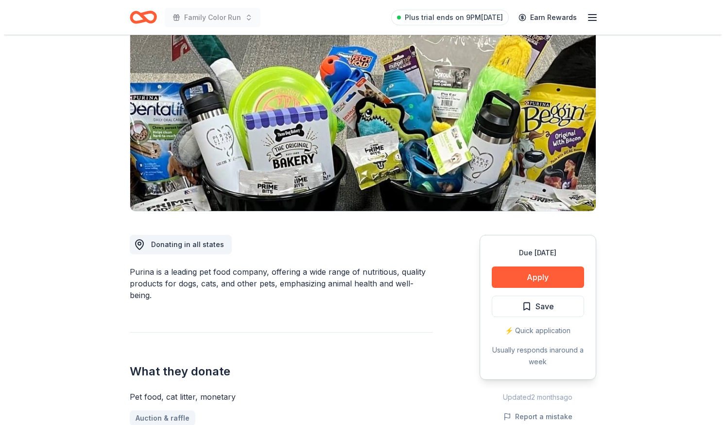
scroll to position [85, 0]
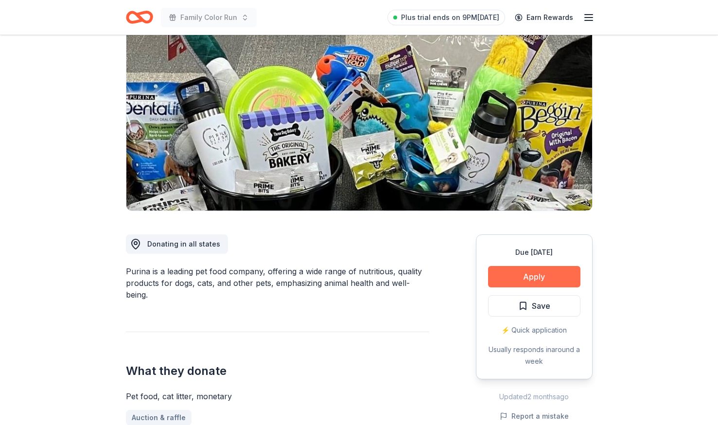
click at [540, 278] on button "Apply" at bounding box center [534, 276] width 92 height 21
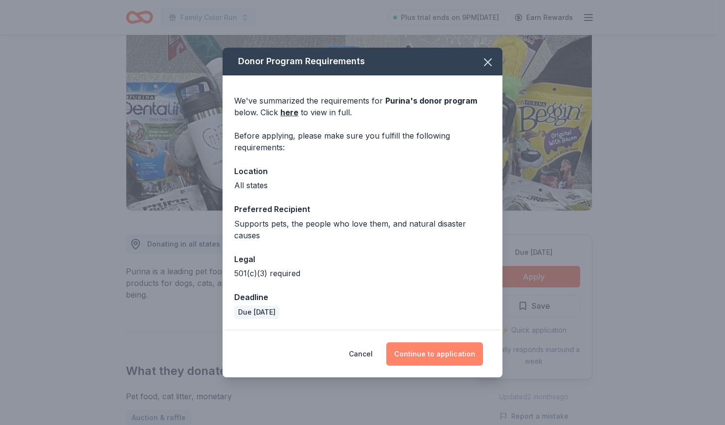
click at [433, 345] on button "Continue to application" at bounding box center [435, 353] width 97 height 23
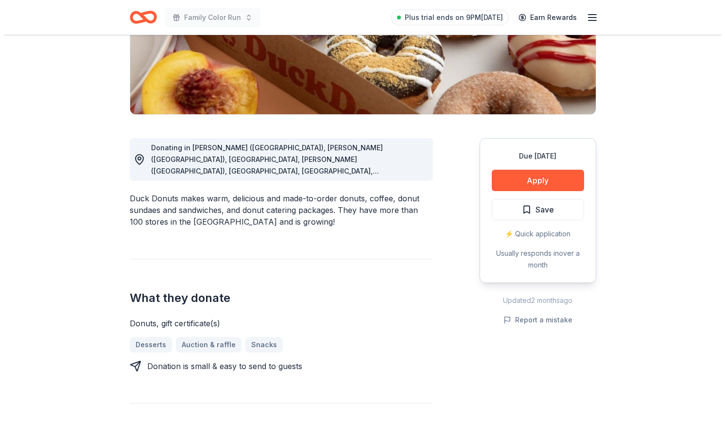
scroll to position [186, 0]
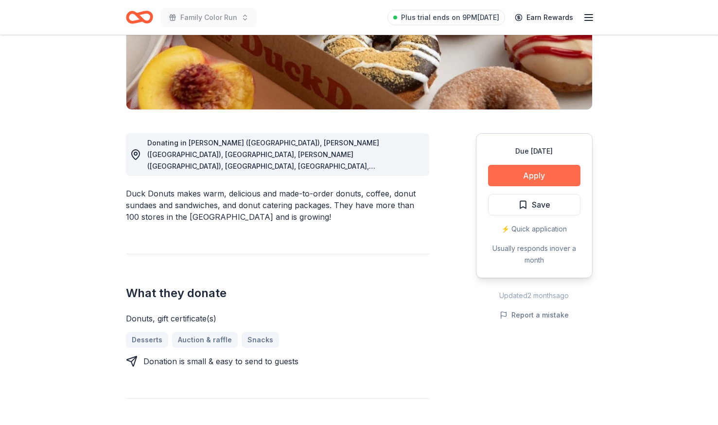
click at [548, 180] on button "Apply" at bounding box center [534, 175] width 92 height 21
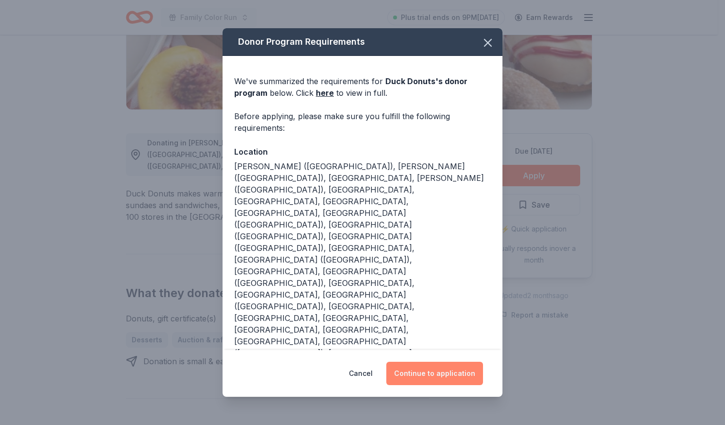
click at [440, 362] on button "Continue to application" at bounding box center [435, 373] width 97 height 23
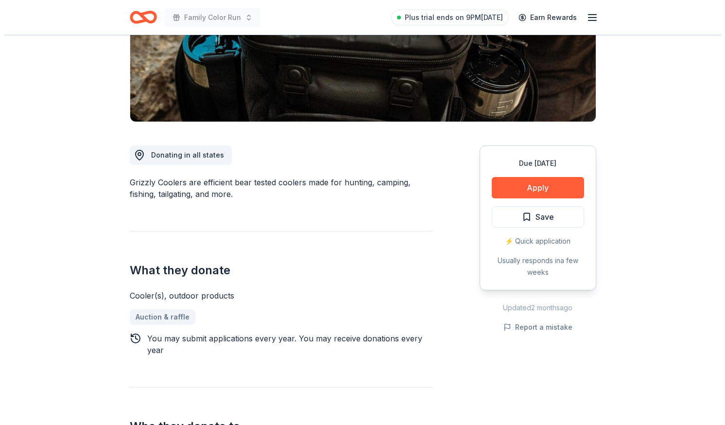
scroll to position [175, 0]
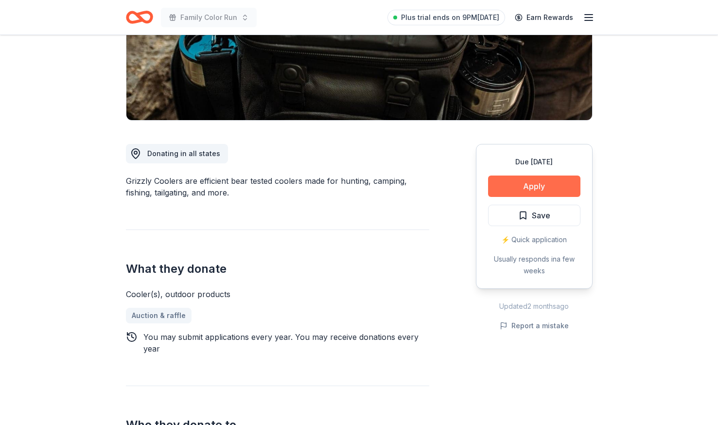
click at [547, 182] on button "Apply" at bounding box center [534, 186] width 92 height 21
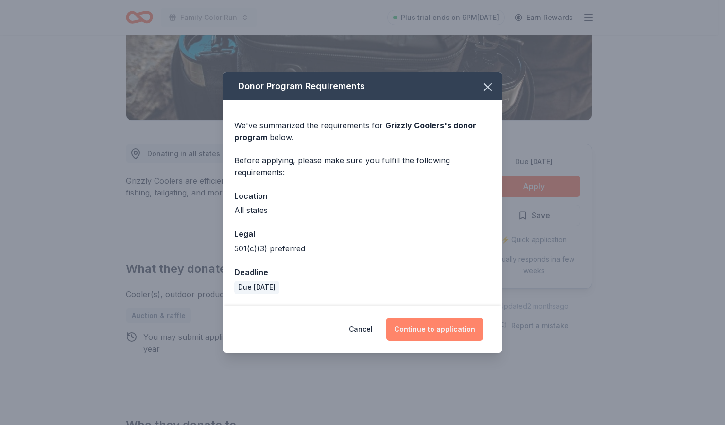
click at [448, 334] on button "Continue to application" at bounding box center [435, 328] width 97 height 23
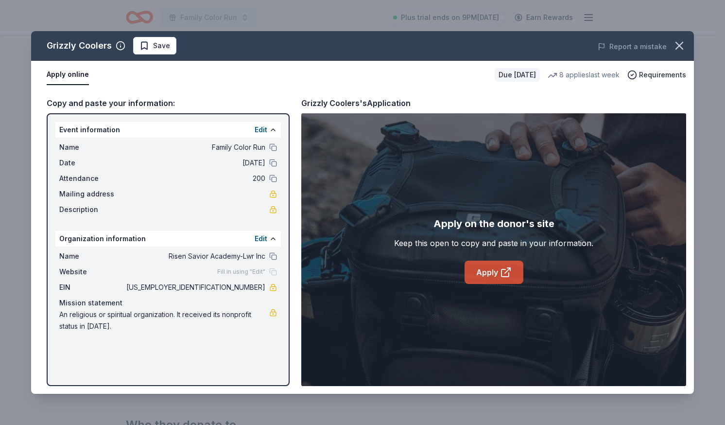
click at [498, 270] on link "Apply" at bounding box center [494, 272] width 59 height 23
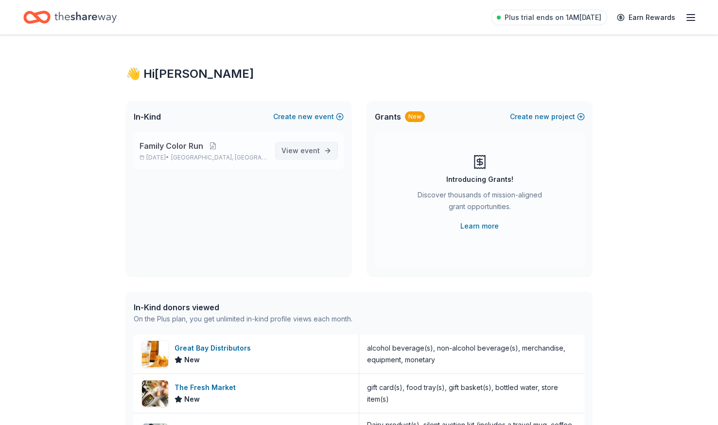
click at [316, 150] on span "event" at bounding box center [309, 150] width 19 height 8
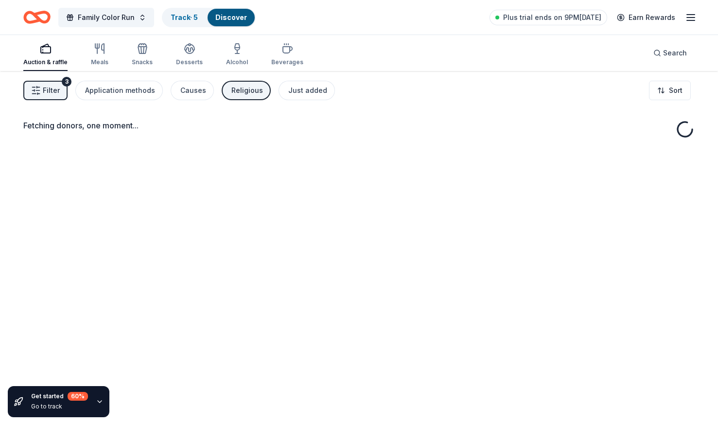
click at [299, 149] on div "Fetching donors, one moment..." at bounding box center [359, 283] width 718 height 425
click at [252, 99] on button "Religious" at bounding box center [246, 90] width 49 height 19
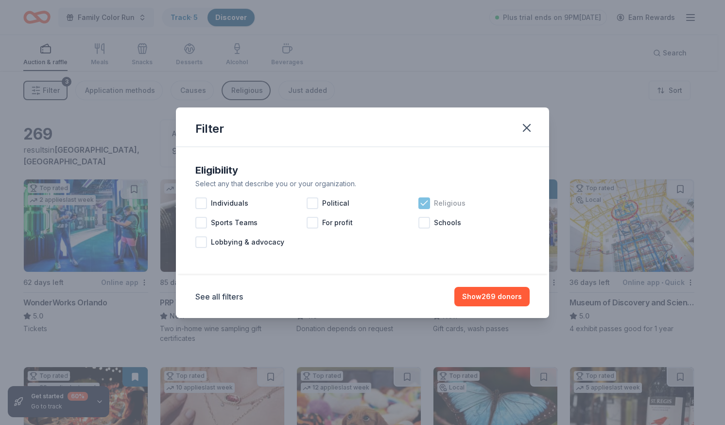
click at [432, 202] on div "Religious" at bounding box center [474, 203] width 111 height 19
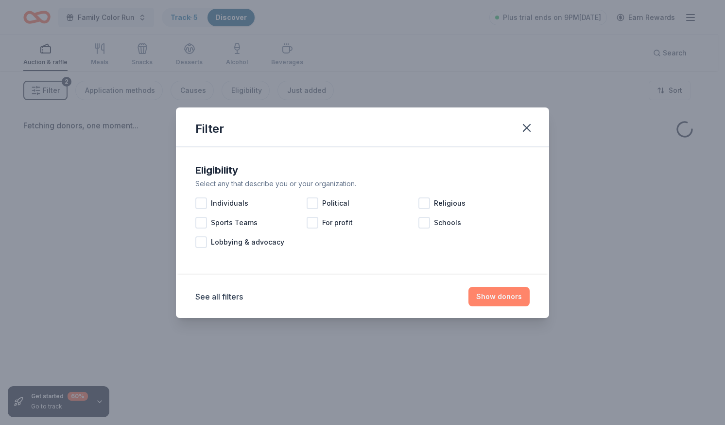
click at [492, 298] on button "Show donors" at bounding box center [499, 296] width 61 height 19
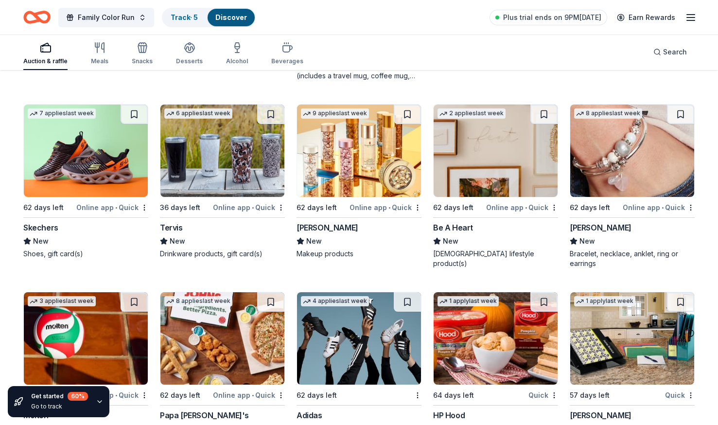
scroll to position [10865, 0]
